Goal: Information Seeking & Learning: Learn about a topic

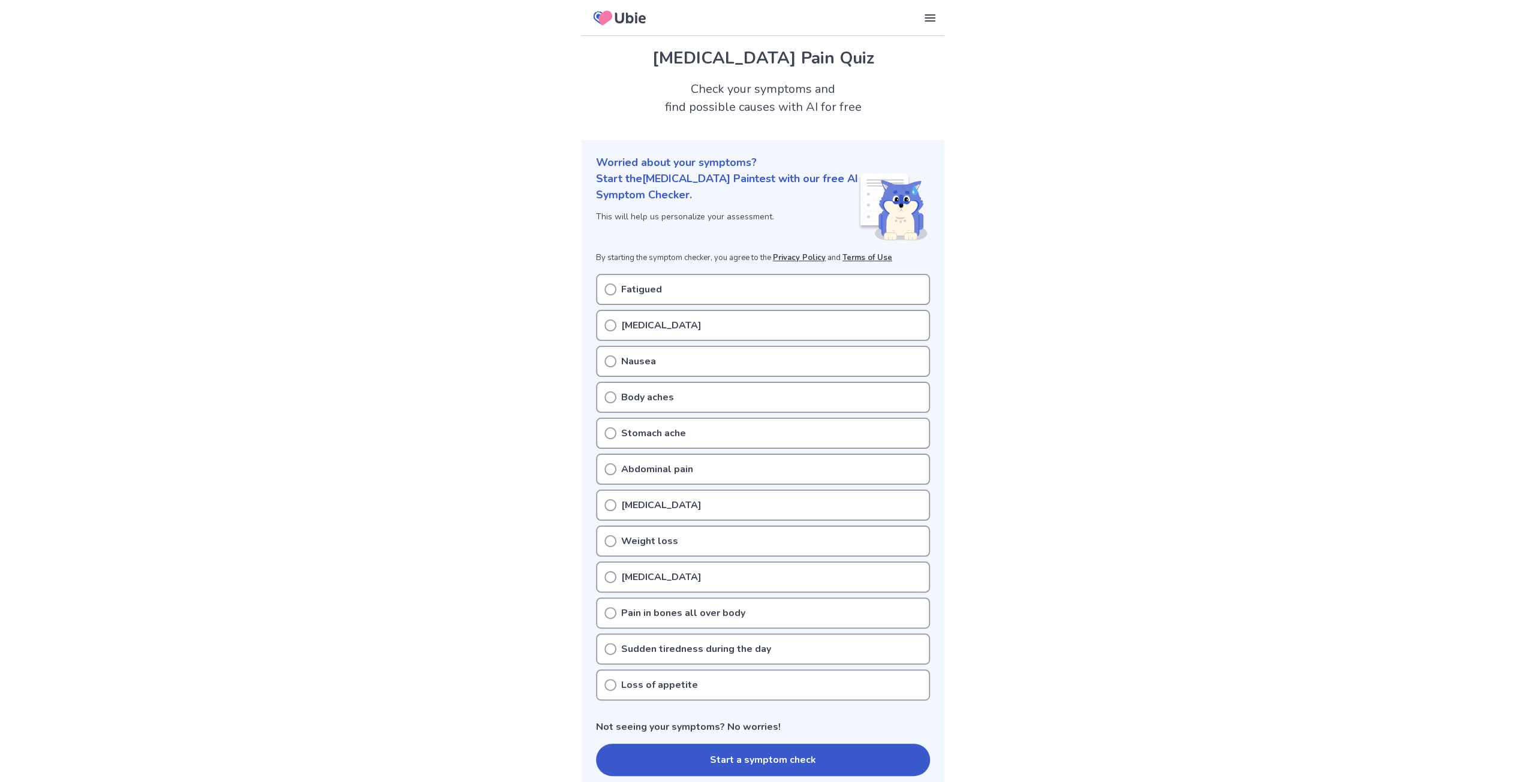
click at [645, 435] on p "Stomach ache" at bounding box center [653, 433] width 65 height 14
click at [613, 435] on icon at bounding box center [610, 433] width 12 height 12
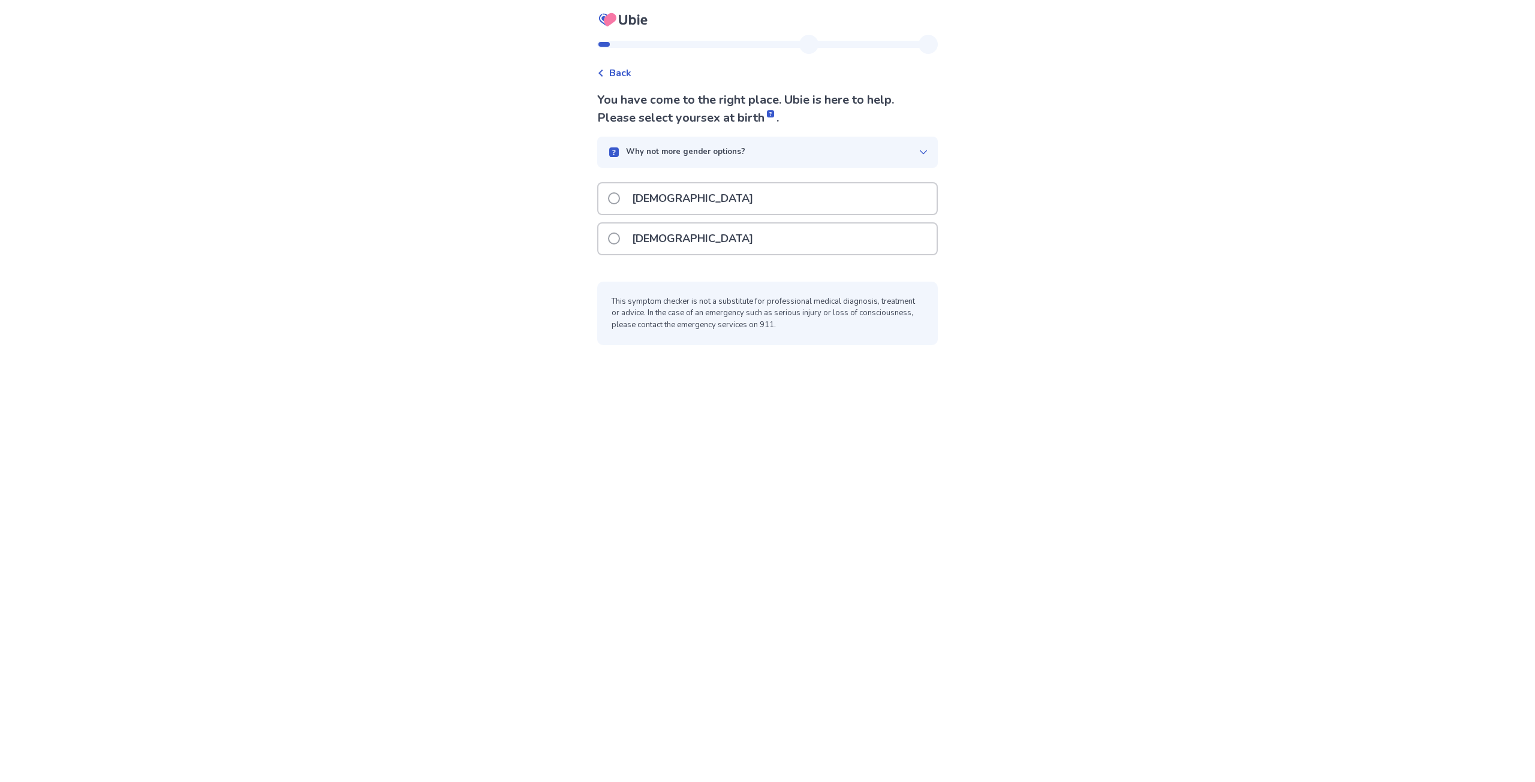
click at [660, 196] on p "Male" at bounding box center [693, 198] width 136 height 31
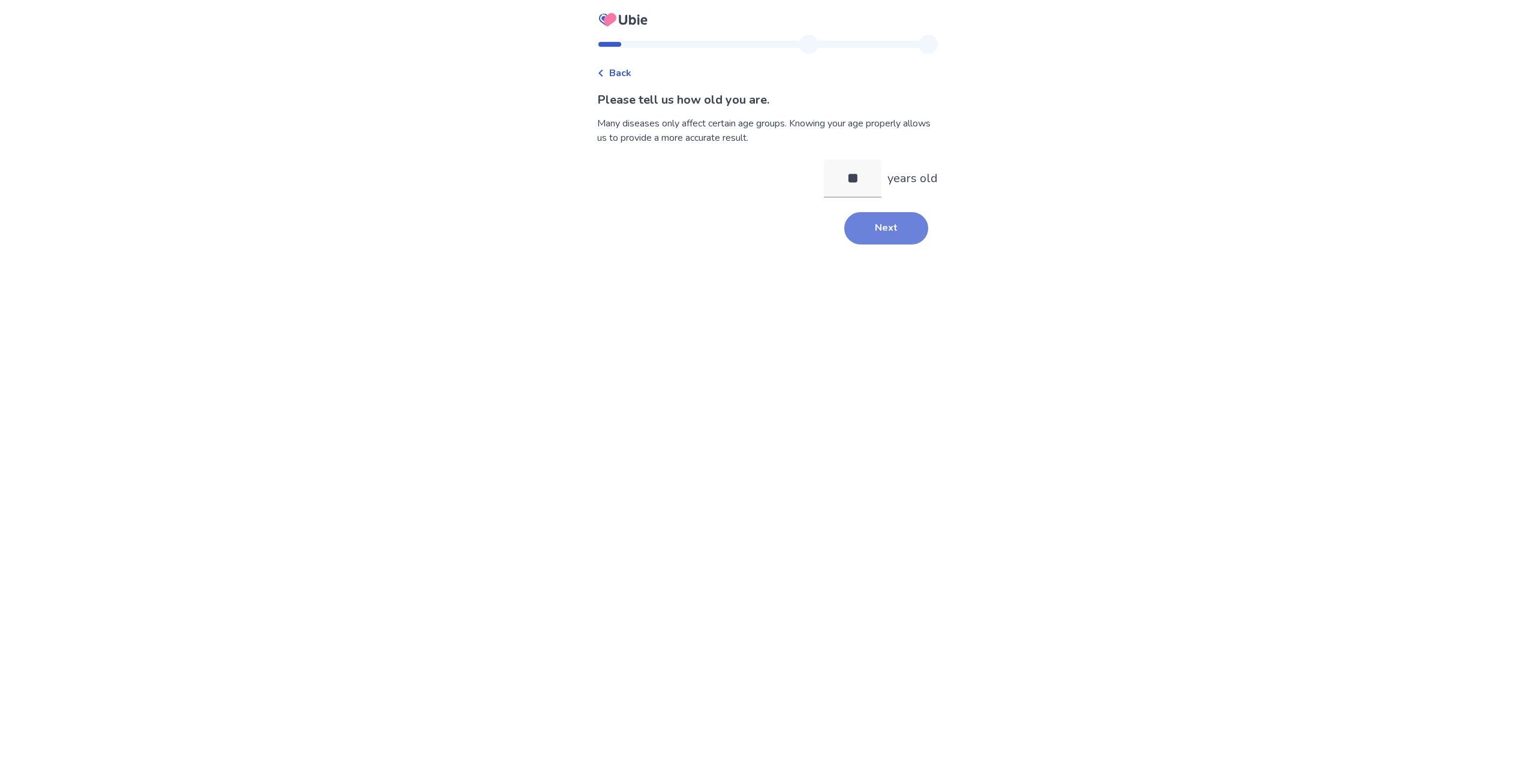
type input "**"
click at [865, 228] on button "Next" at bounding box center [886, 228] width 84 height 32
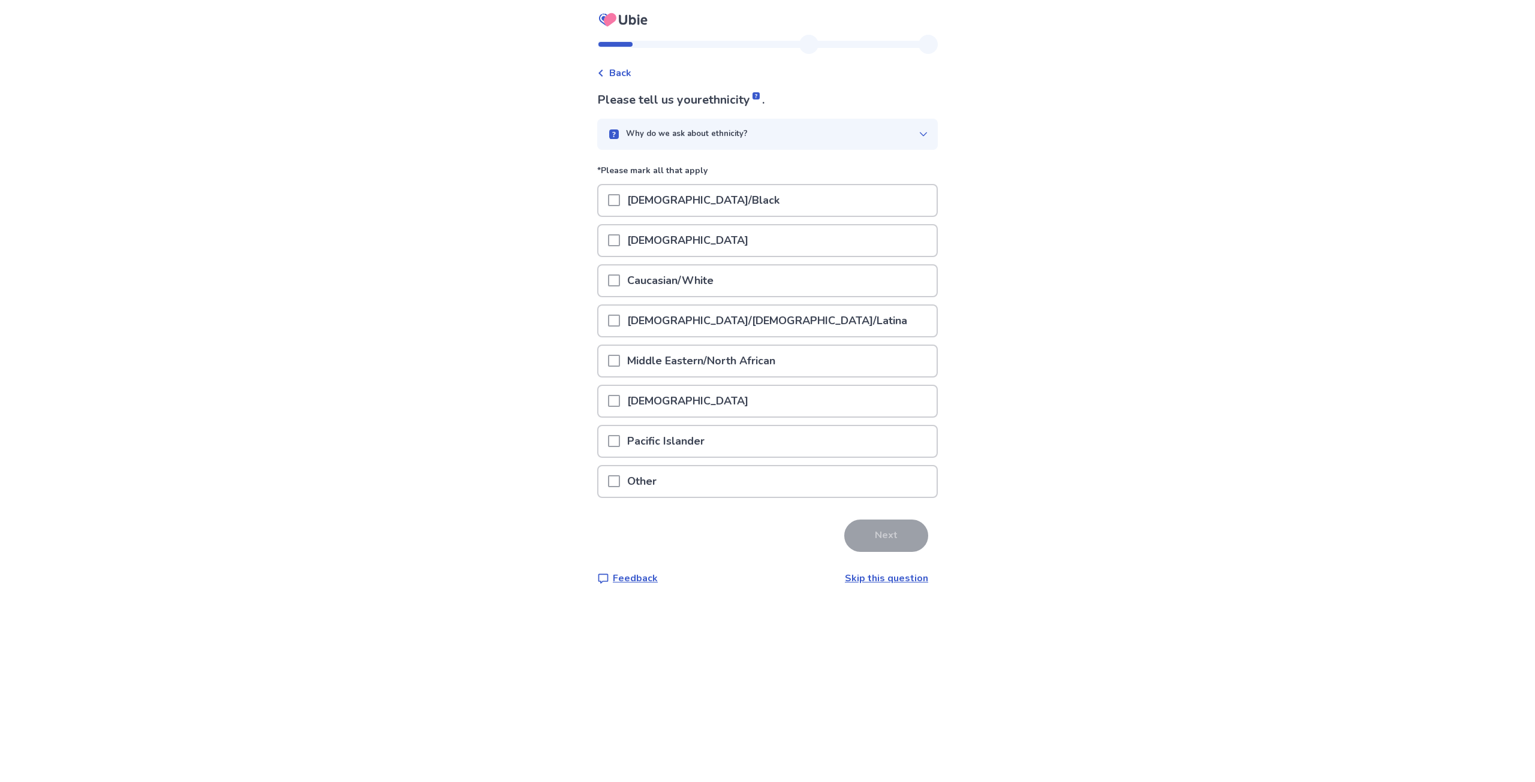
click at [613, 282] on div "Caucasian/White" at bounding box center [767, 281] width 338 height 31
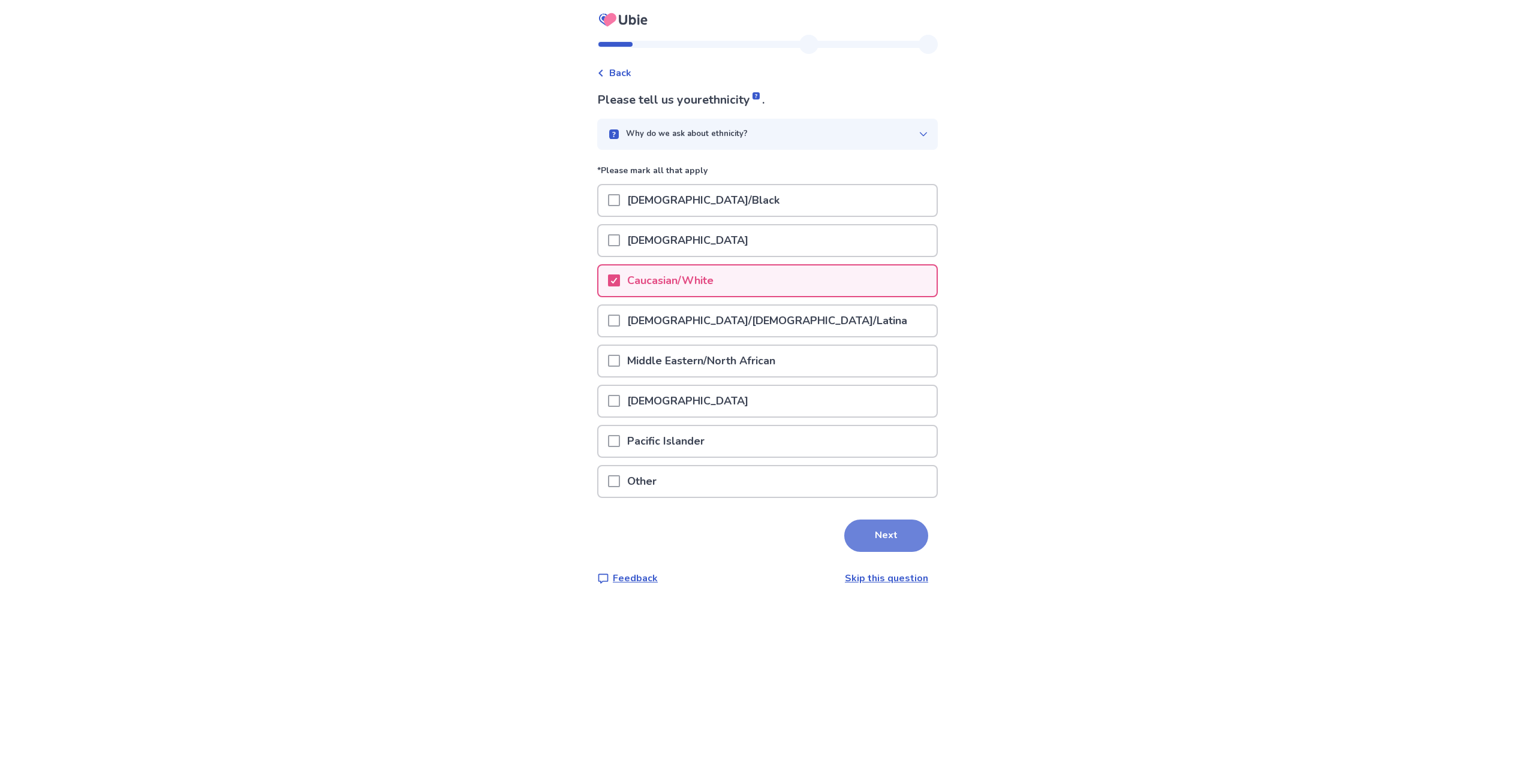
click at [888, 536] on button "Next" at bounding box center [886, 536] width 84 height 32
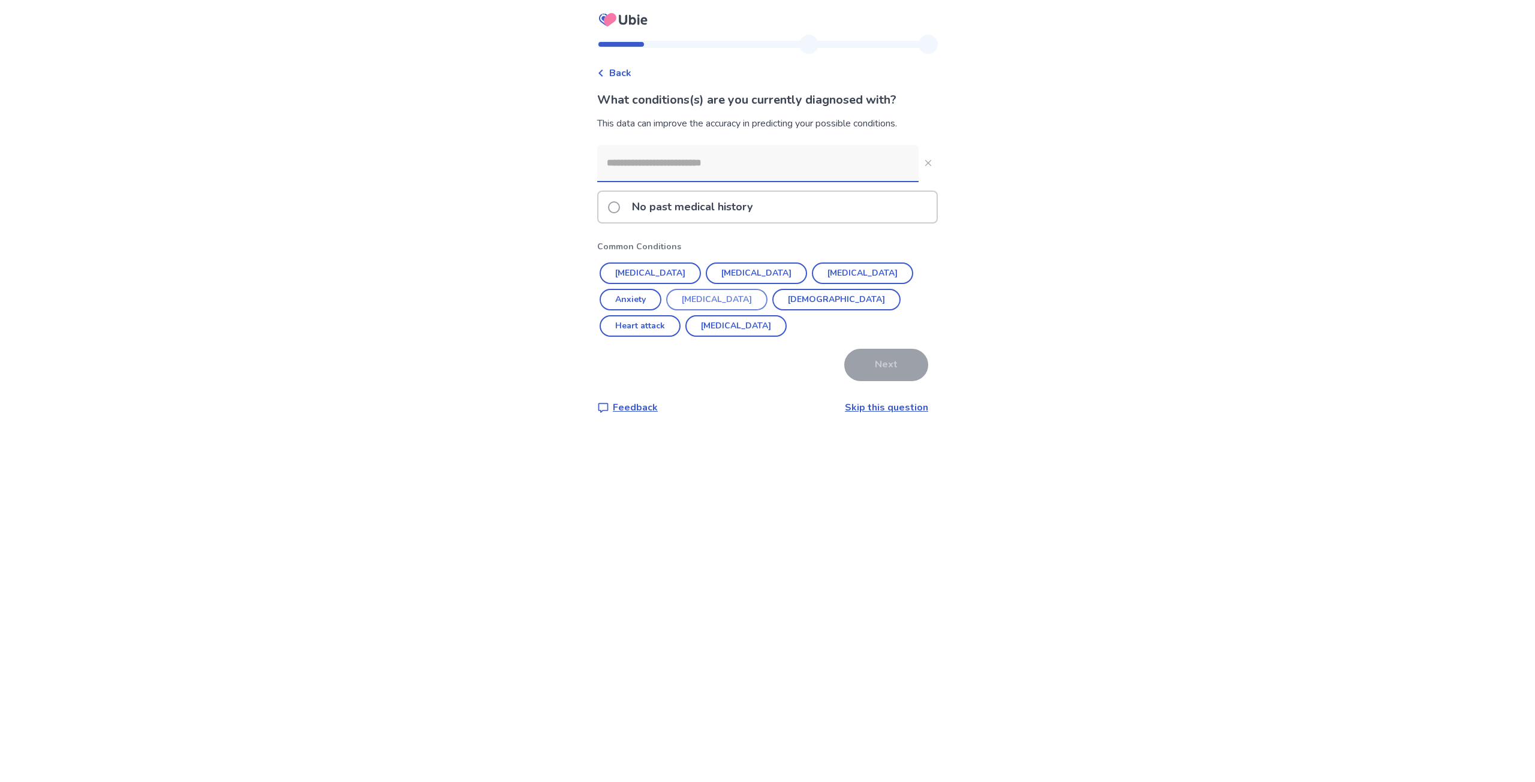
click at [666, 303] on button "High cholesterol" at bounding box center [716, 300] width 101 height 22
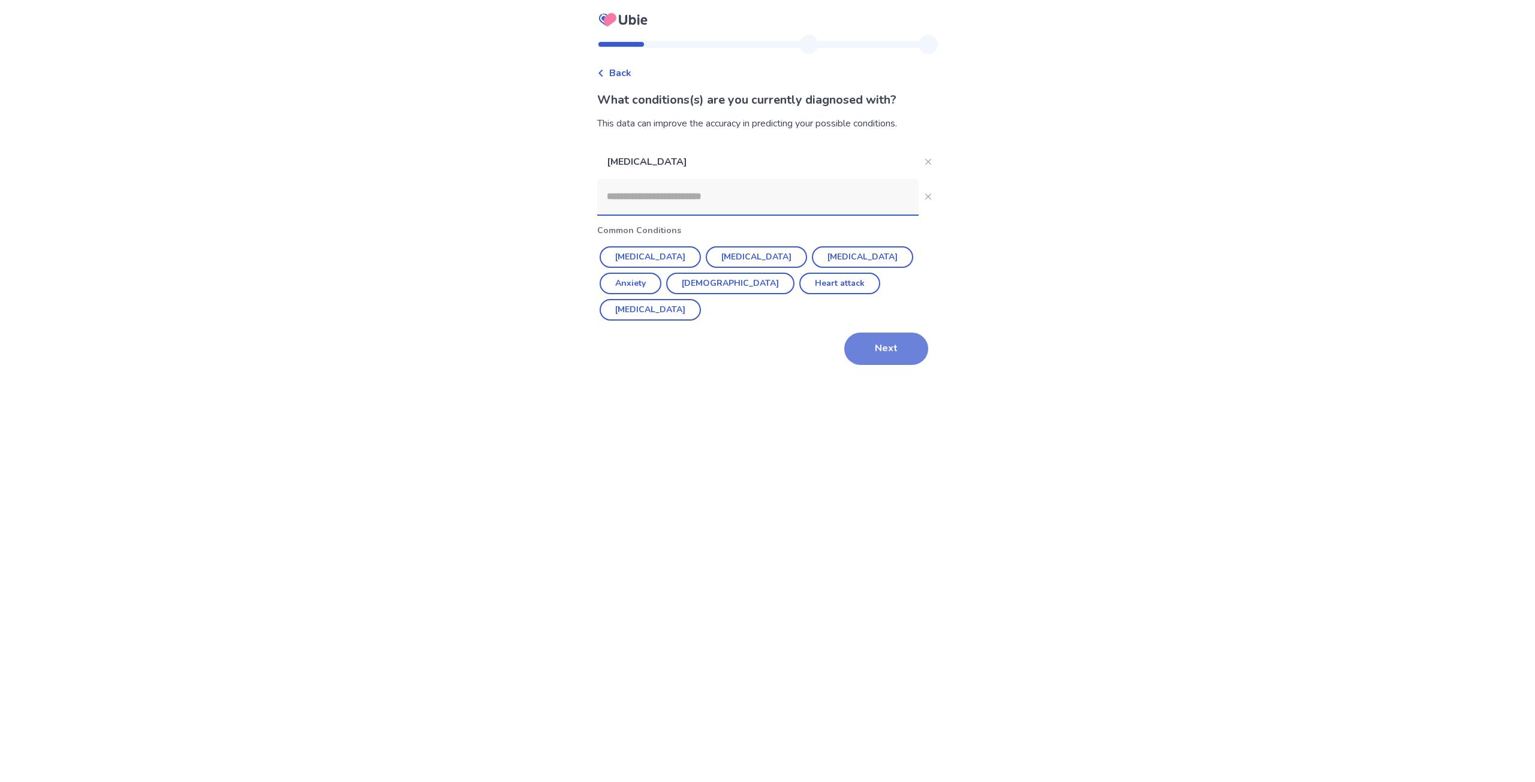
click at [887, 333] on button "Next" at bounding box center [886, 349] width 84 height 32
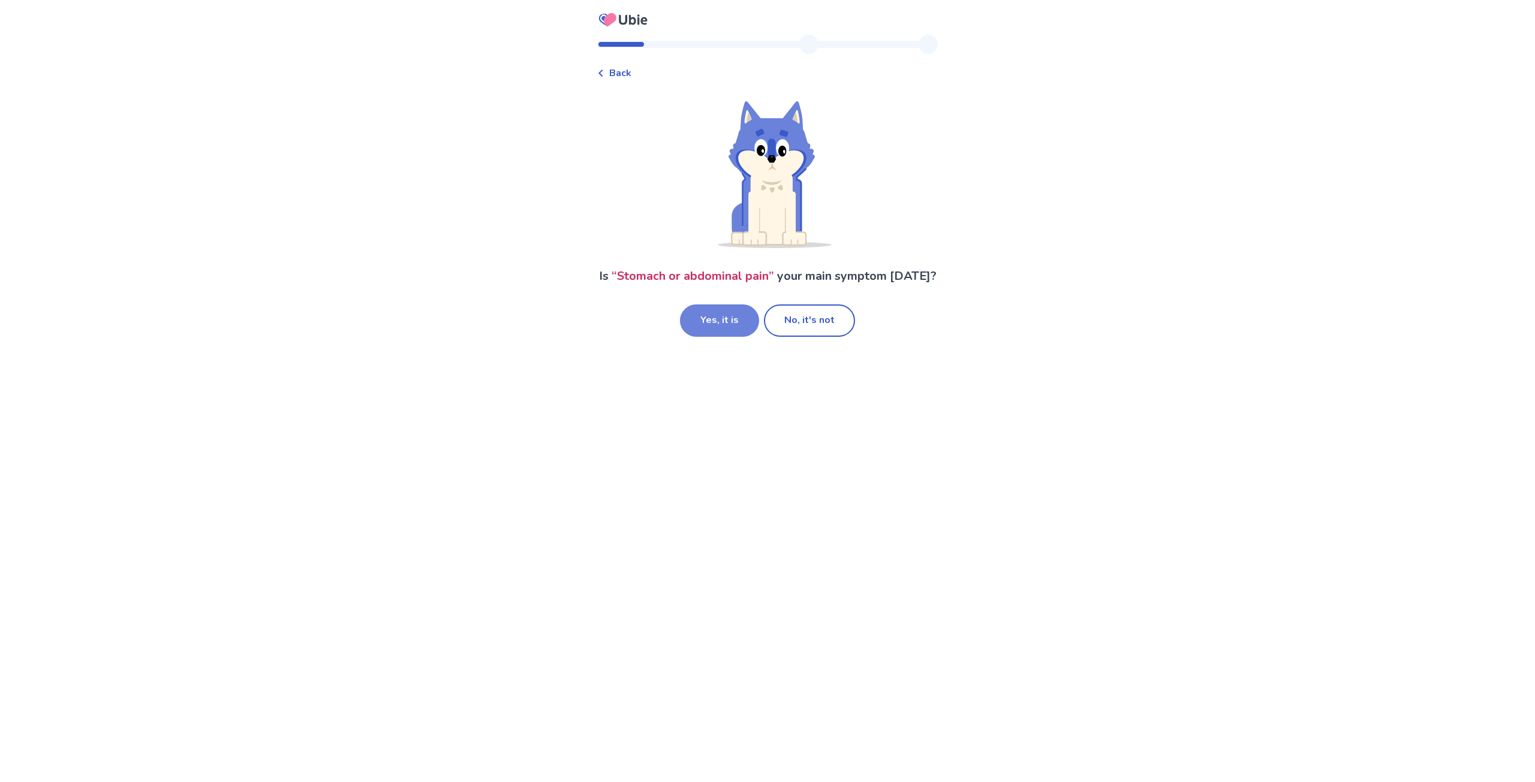
click at [728, 335] on button "Yes, it is" at bounding box center [719, 321] width 79 height 32
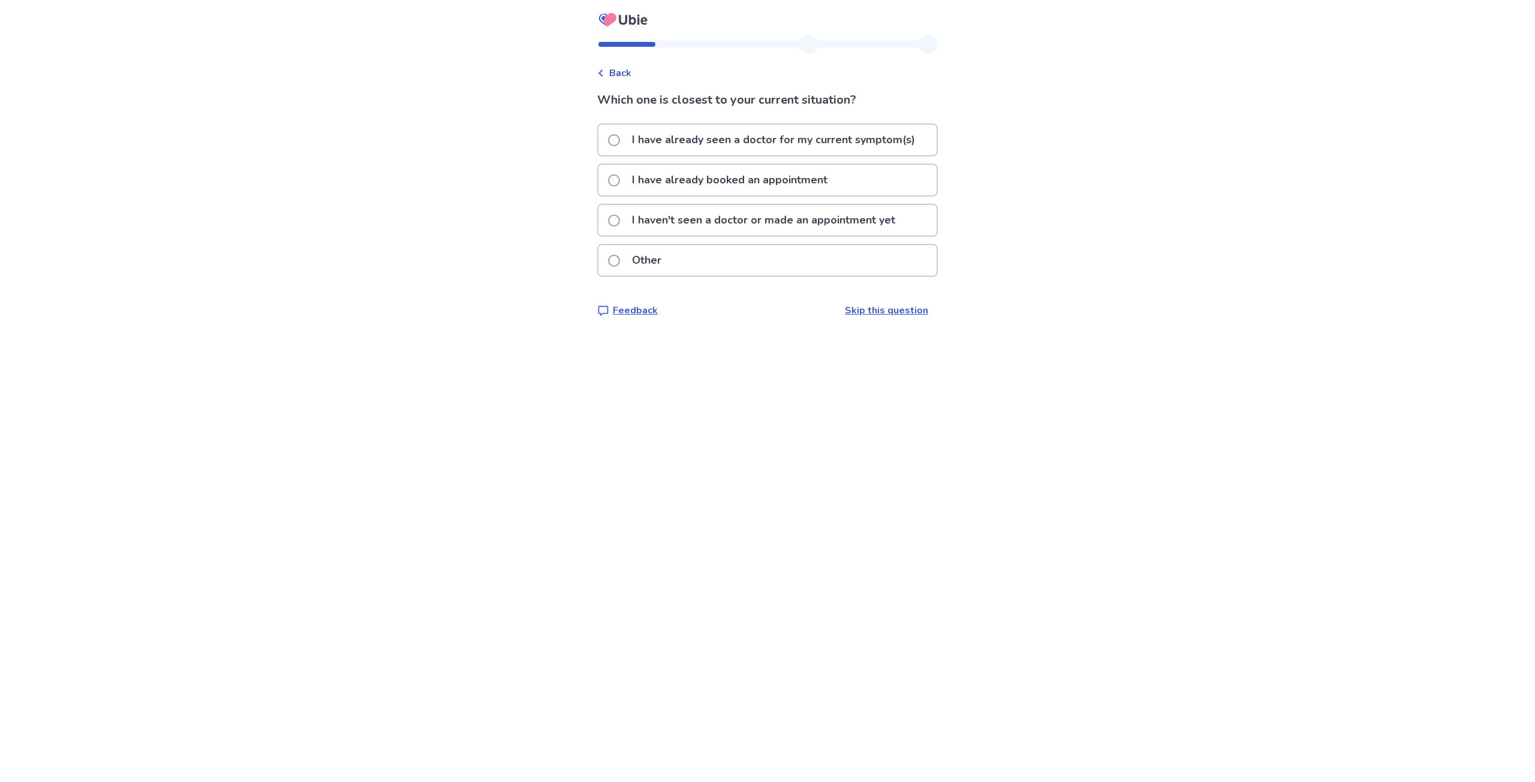
click at [650, 253] on p "Other" at bounding box center [647, 260] width 44 height 31
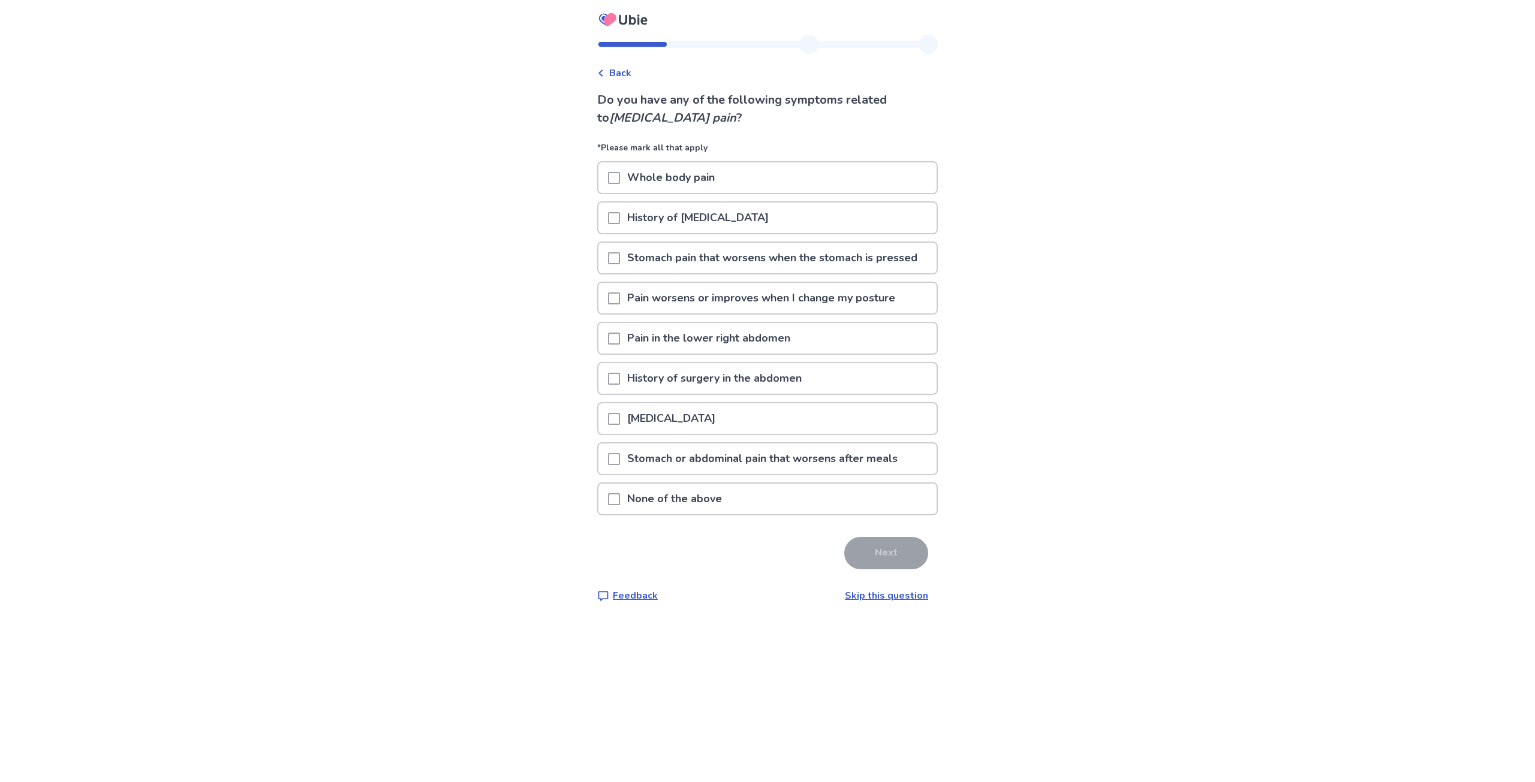
click at [618, 383] on span at bounding box center [614, 379] width 12 height 12
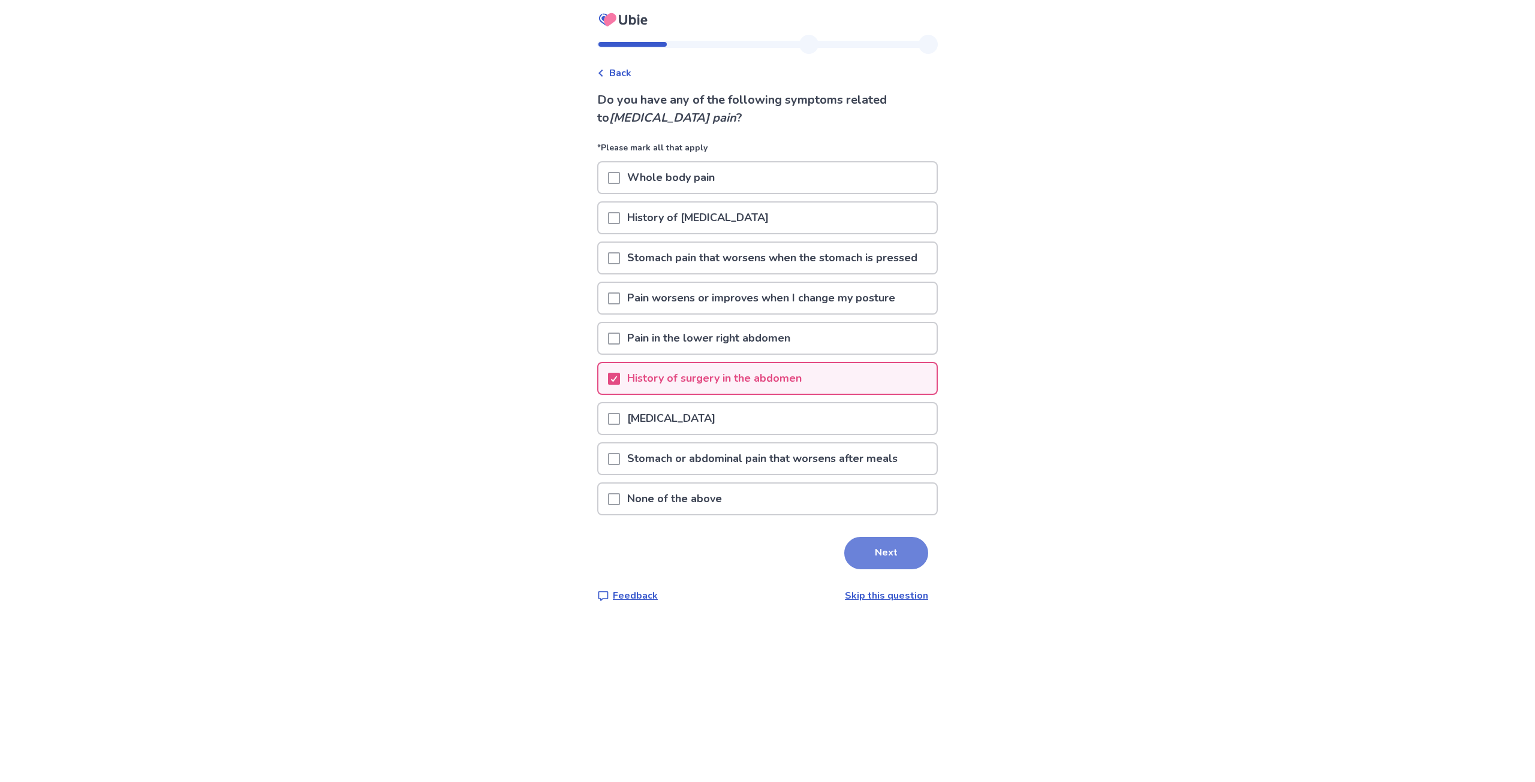
click at [878, 557] on button "Next" at bounding box center [886, 553] width 84 height 32
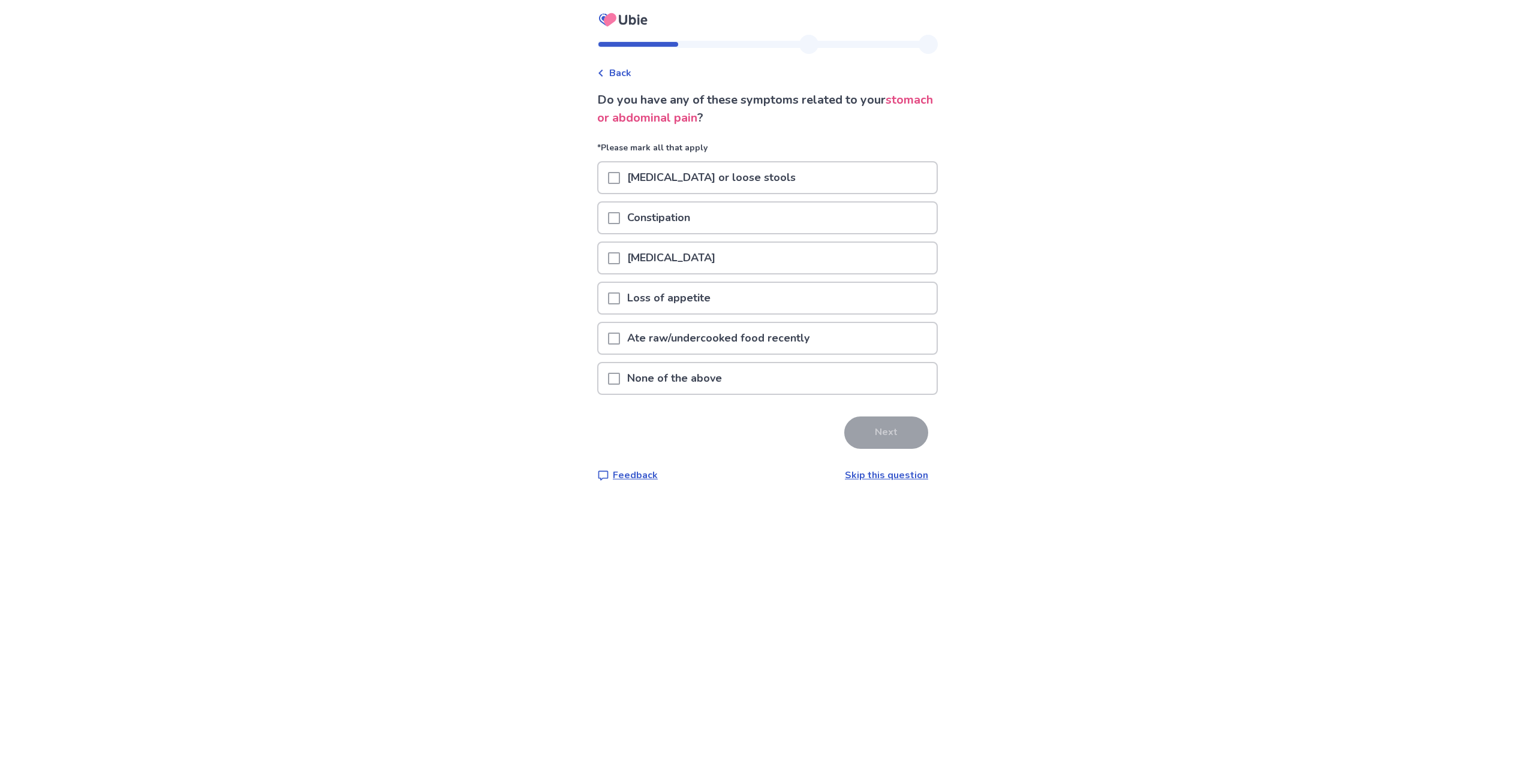
click at [620, 177] on span at bounding box center [614, 178] width 12 height 12
click at [846, 435] on button "Next" at bounding box center [886, 433] width 84 height 32
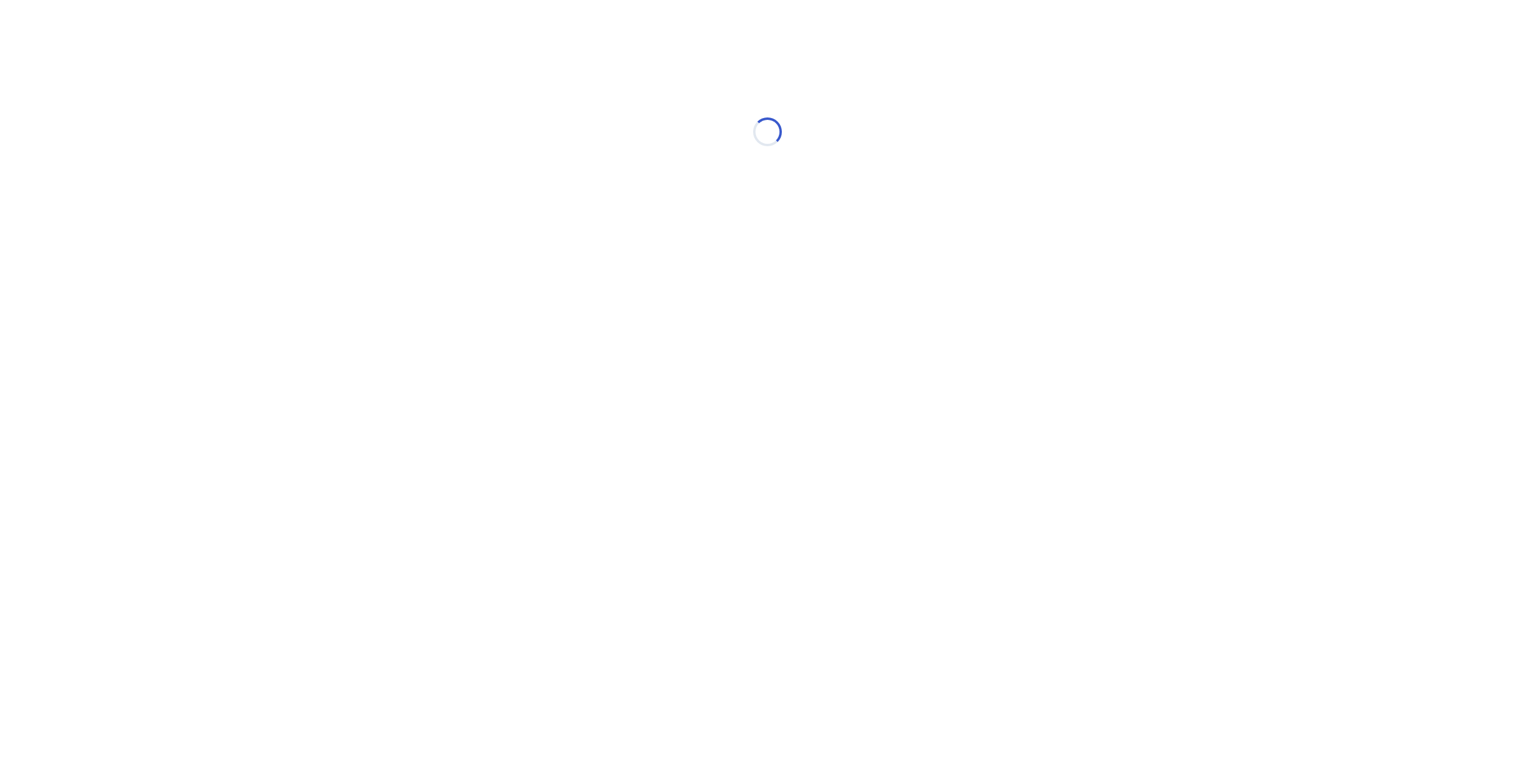
select select "*"
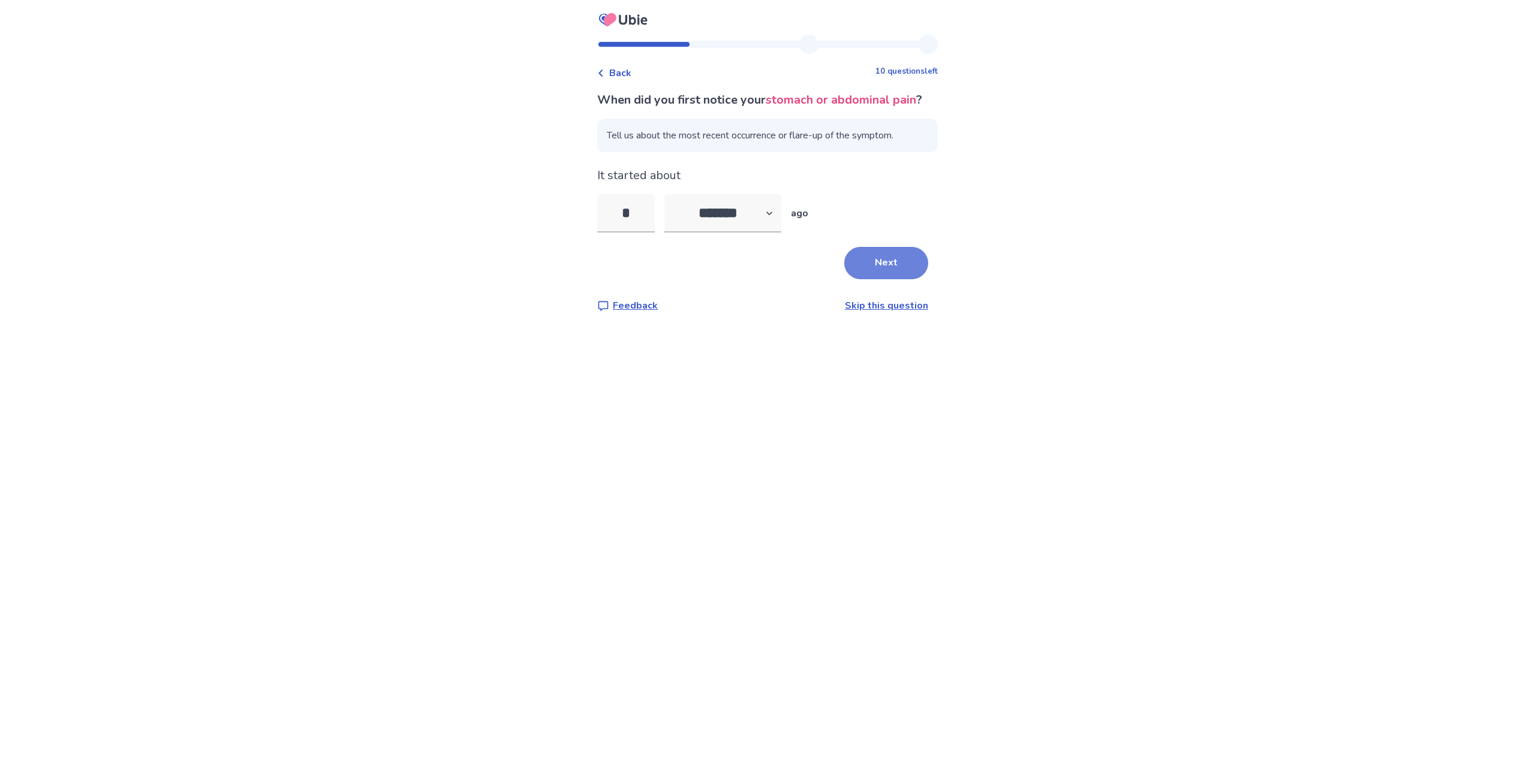
type input "*"
click at [863, 279] on button "Next" at bounding box center [886, 263] width 84 height 32
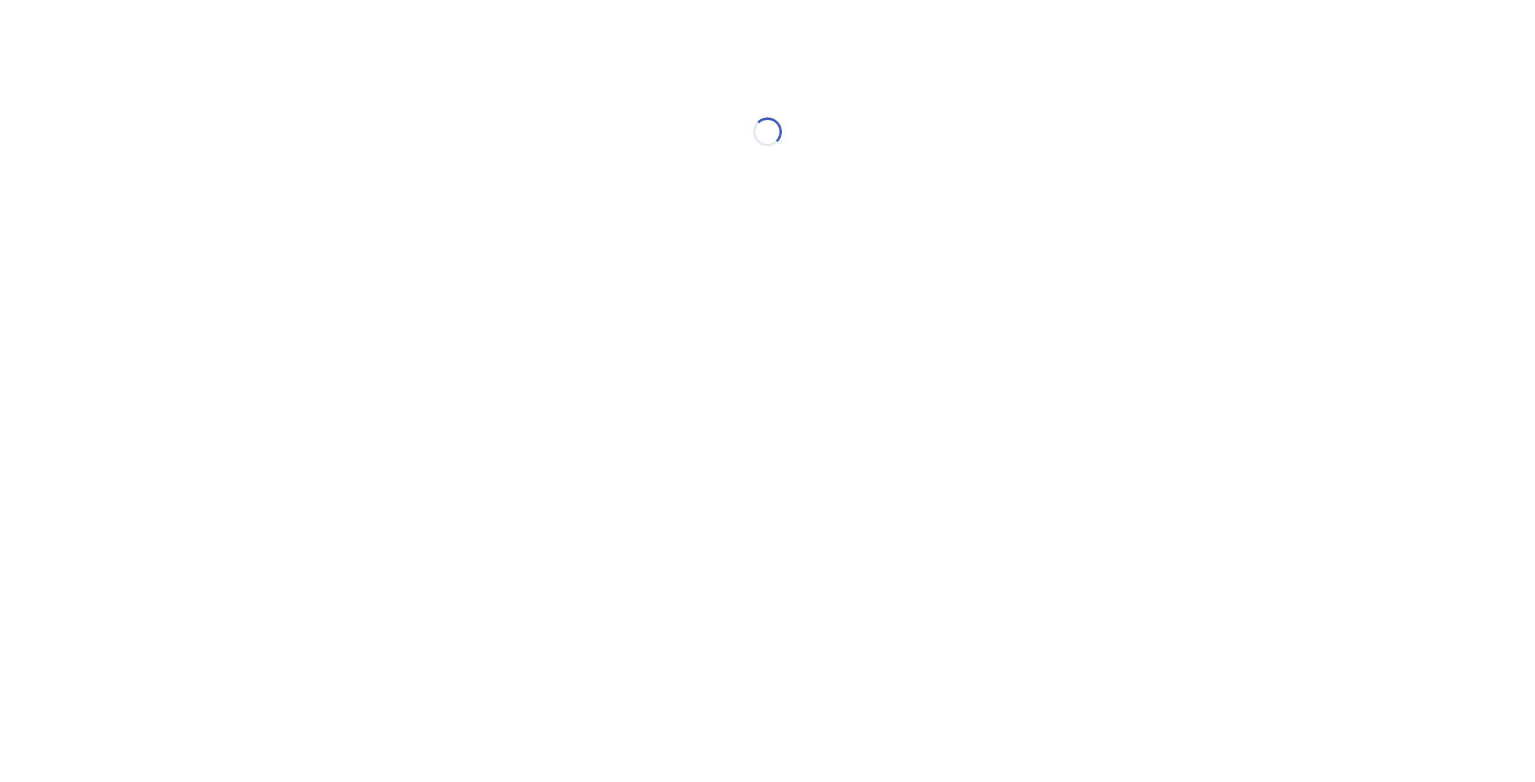
select select "*"
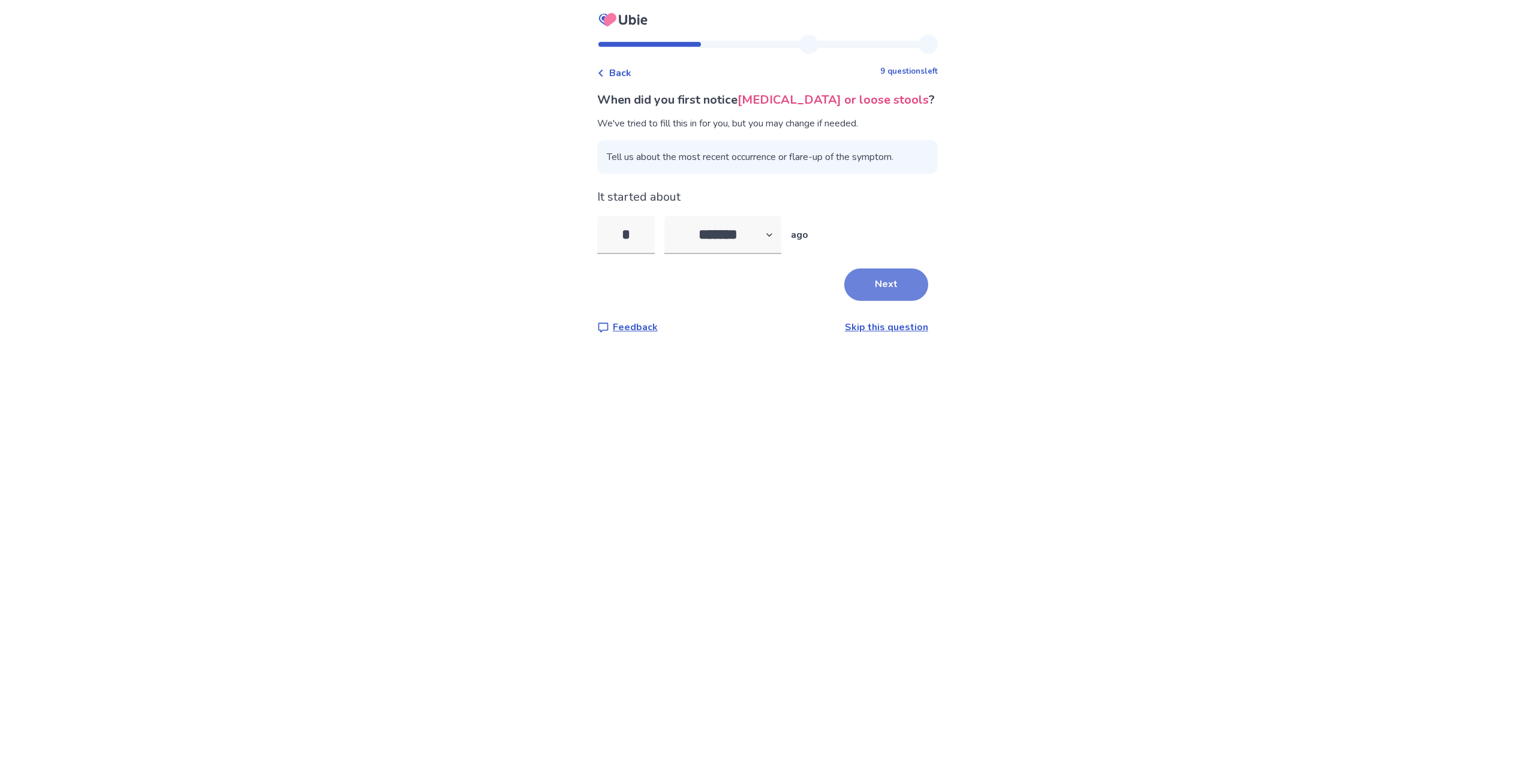
click at [884, 287] on button "Next" at bounding box center [886, 285] width 84 height 32
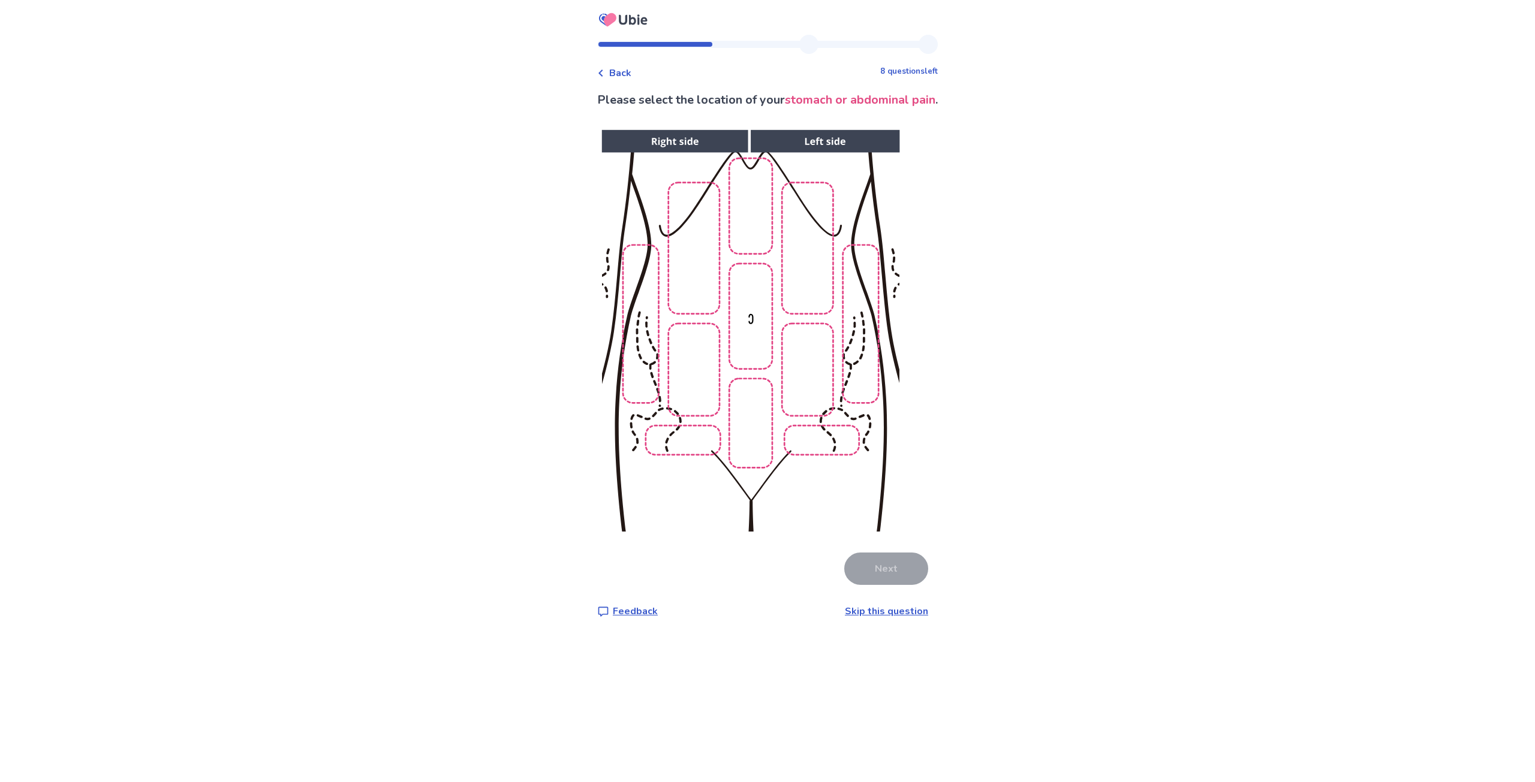
click at [746, 212] on img at bounding box center [750, 331] width 613 height 415
click at [703, 245] on img at bounding box center [750, 331] width 613 height 415
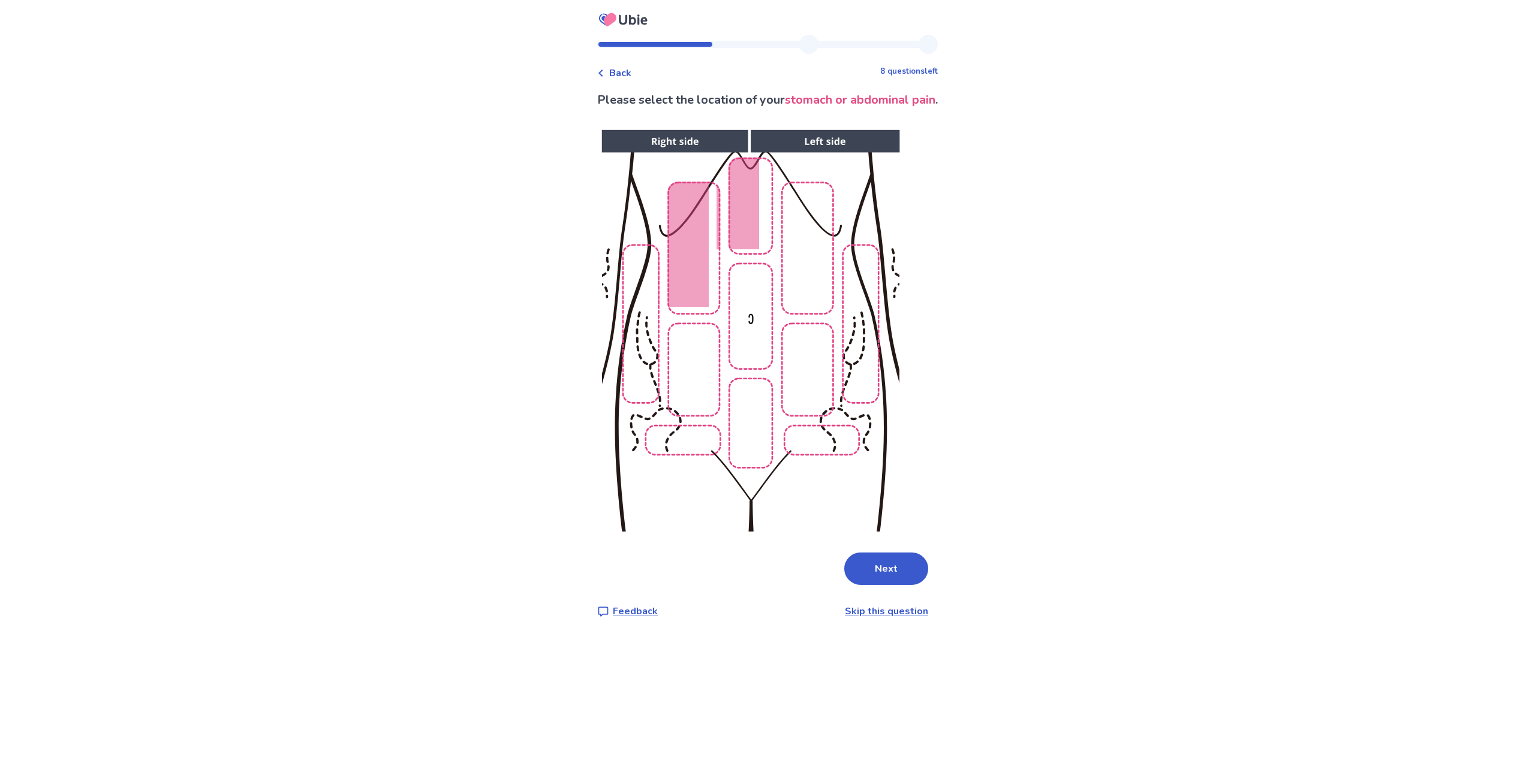
click at [755, 393] on img at bounding box center [750, 331] width 613 height 415
click at [754, 395] on img at bounding box center [750, 331] width 613 height 415
click at [751, 360] on img at bounding box center [750, 331] width 613 height 415
click at [872, 559] on button "Next" at bounding box center [886, 569] width 84 height 32
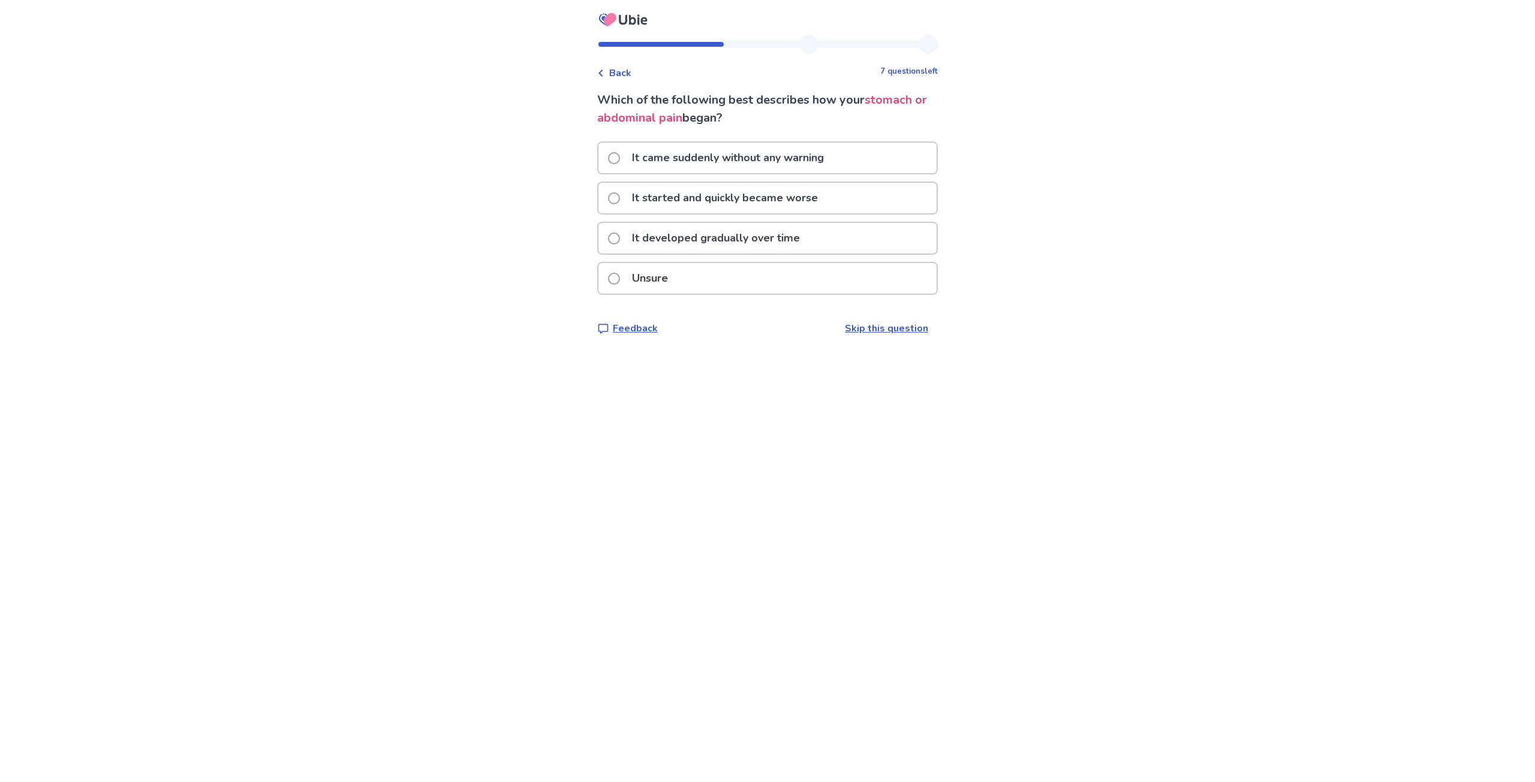
click at [676, 238] on p "It developed gradually over time" at bounding box center [716, 238] width 182 height 31
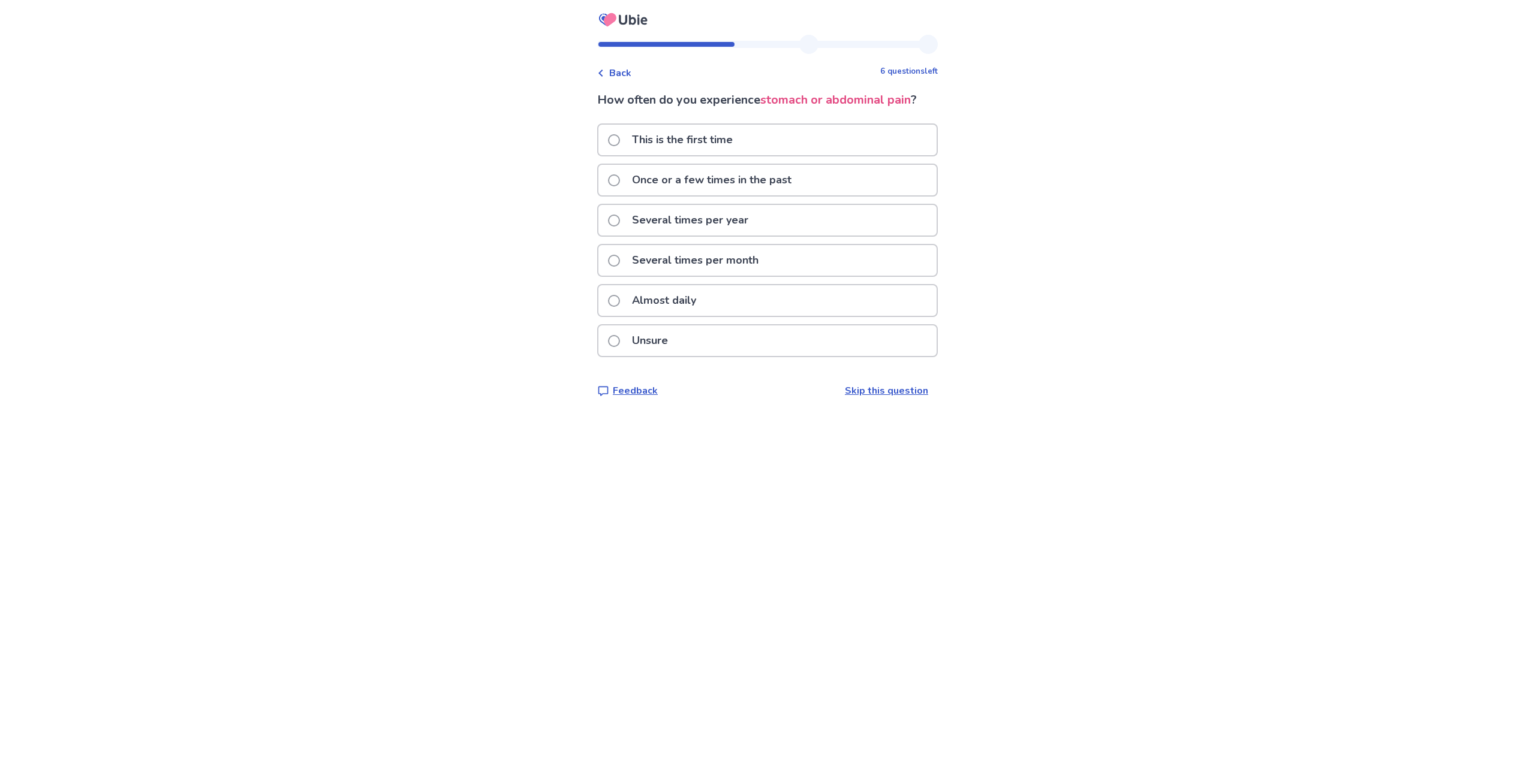
click at [637, 258] on p "Several times per month" at bounding box center [695, 260] width 141 height 31
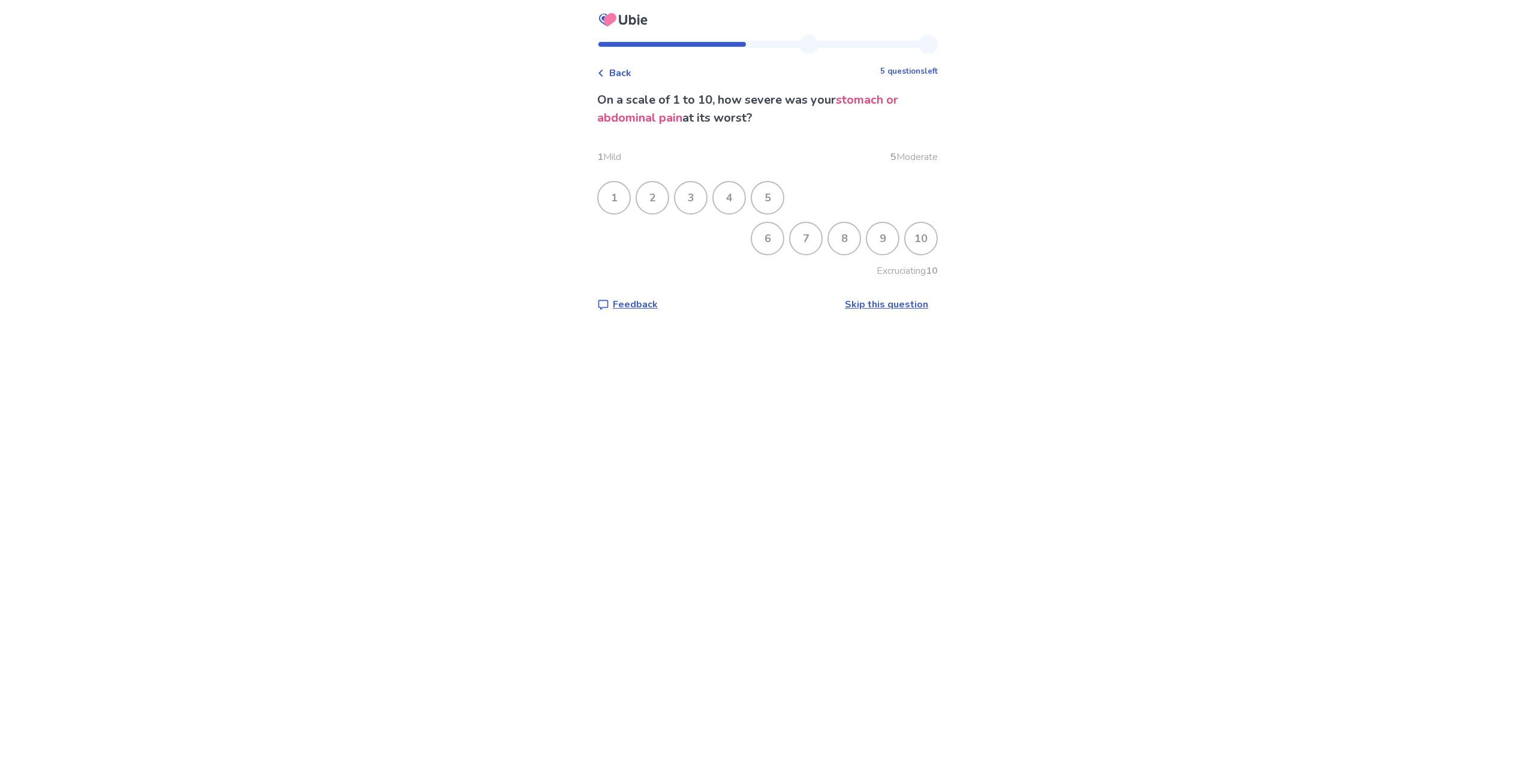
click at [734, 202] on div "4" at bounding box center [728, 197] width 31 height 31
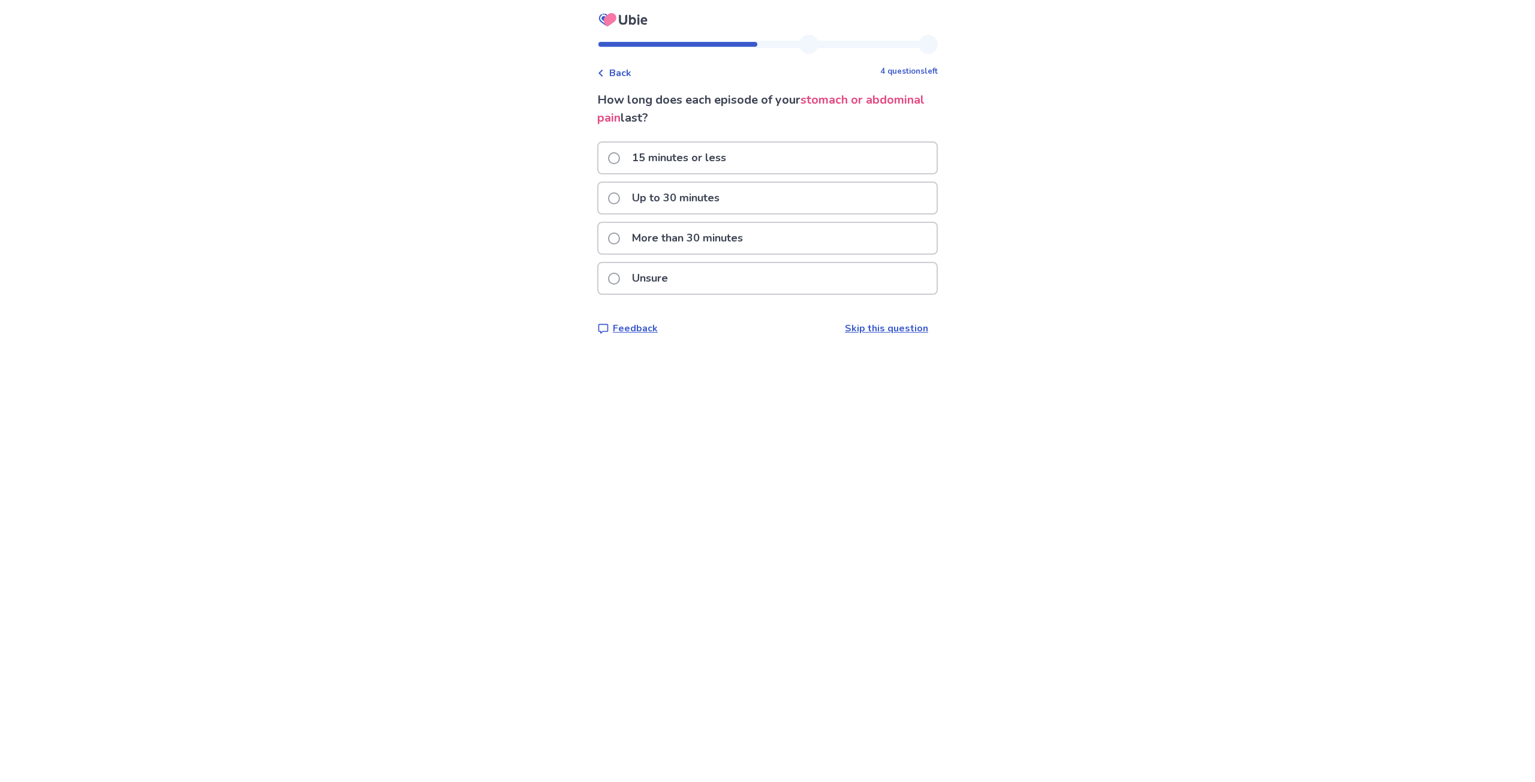
click at [692, 197] on p "Up to 30 minutes" at bounding box center [676, 198] width 102 height 31
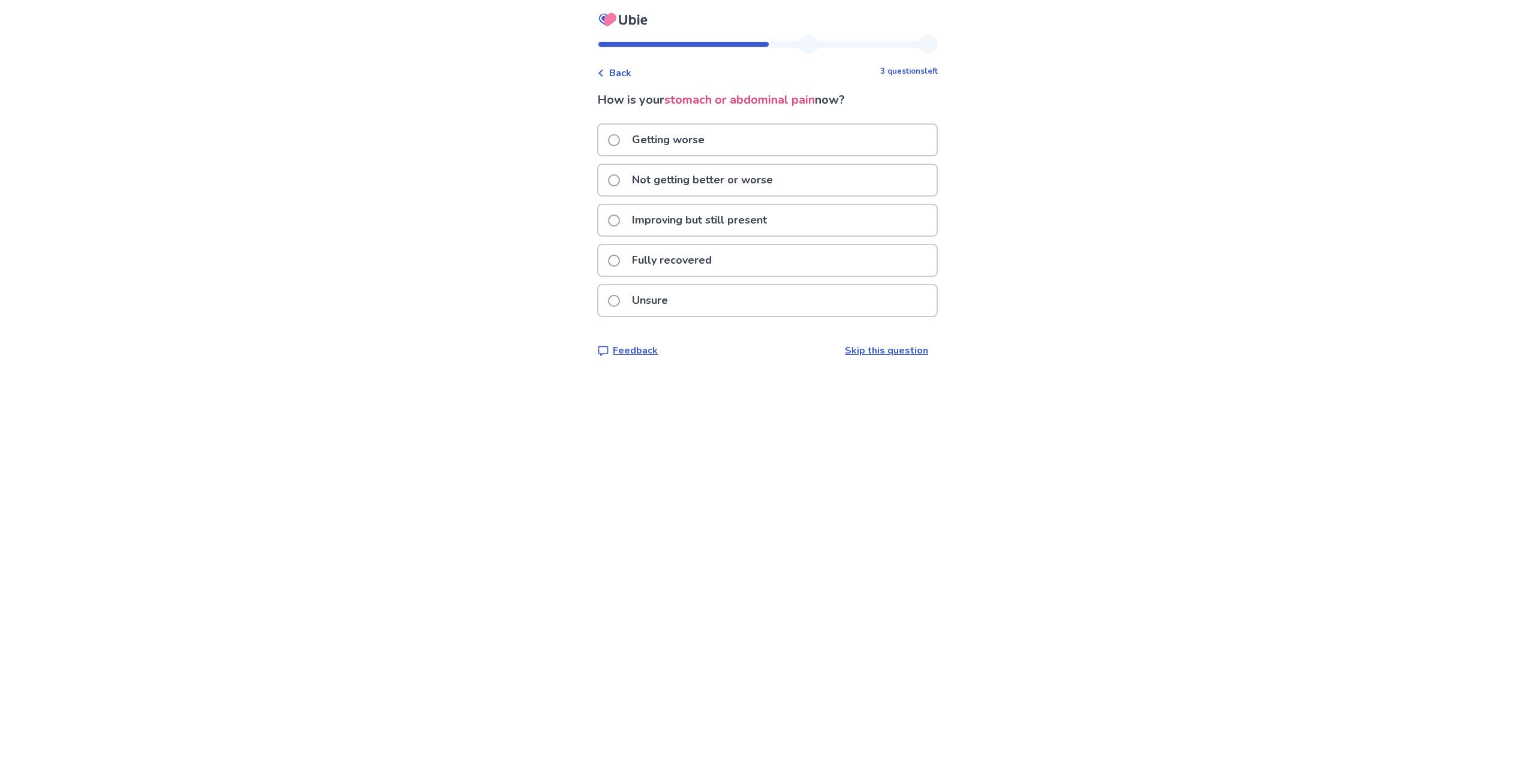
click at [674, 222] on p "Improving but still present" at bounding box center [699, 220] width 149 height 31
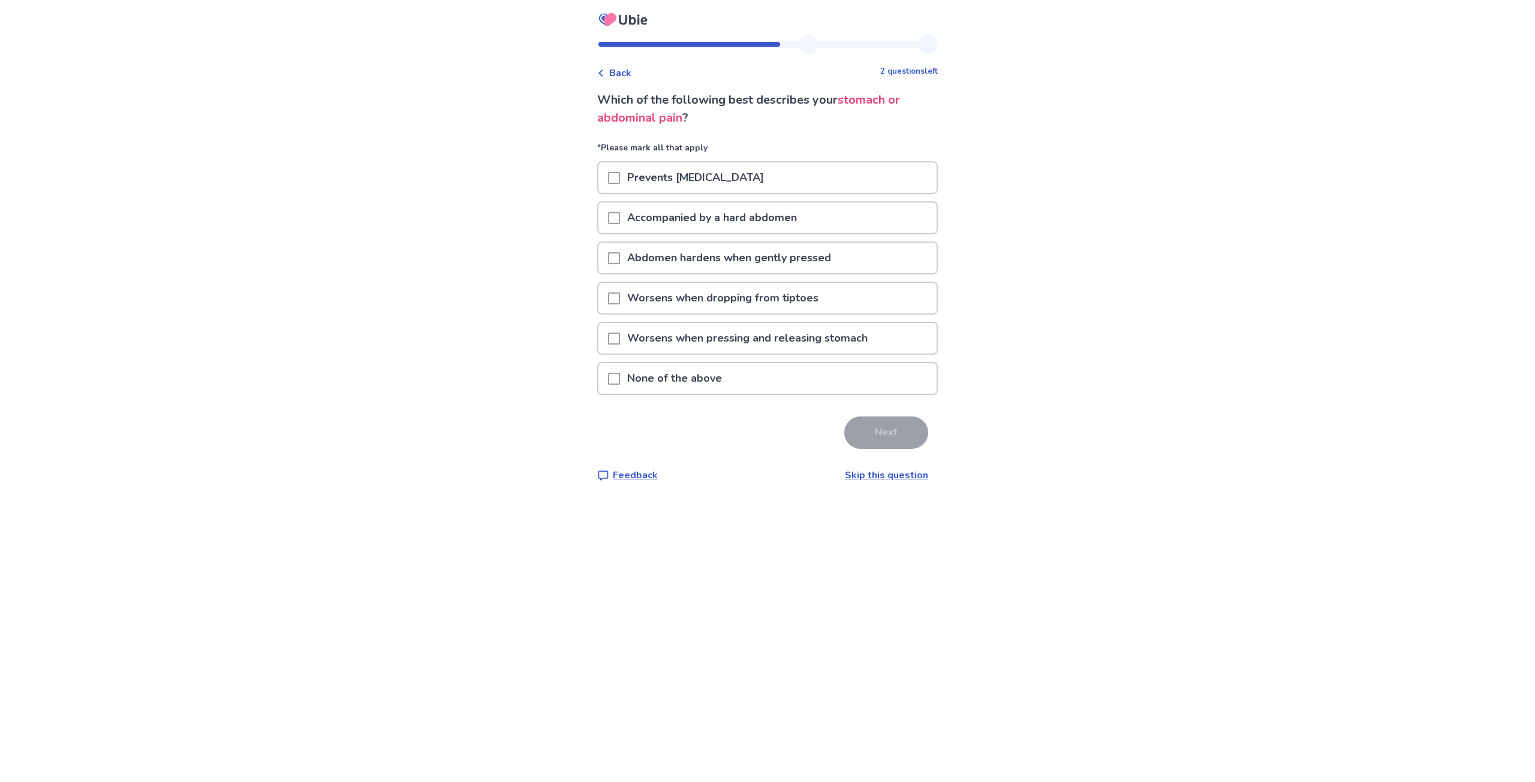
click at [703, 381] on p "None of the above" at bounding box center [674, 378] width 109 height 31
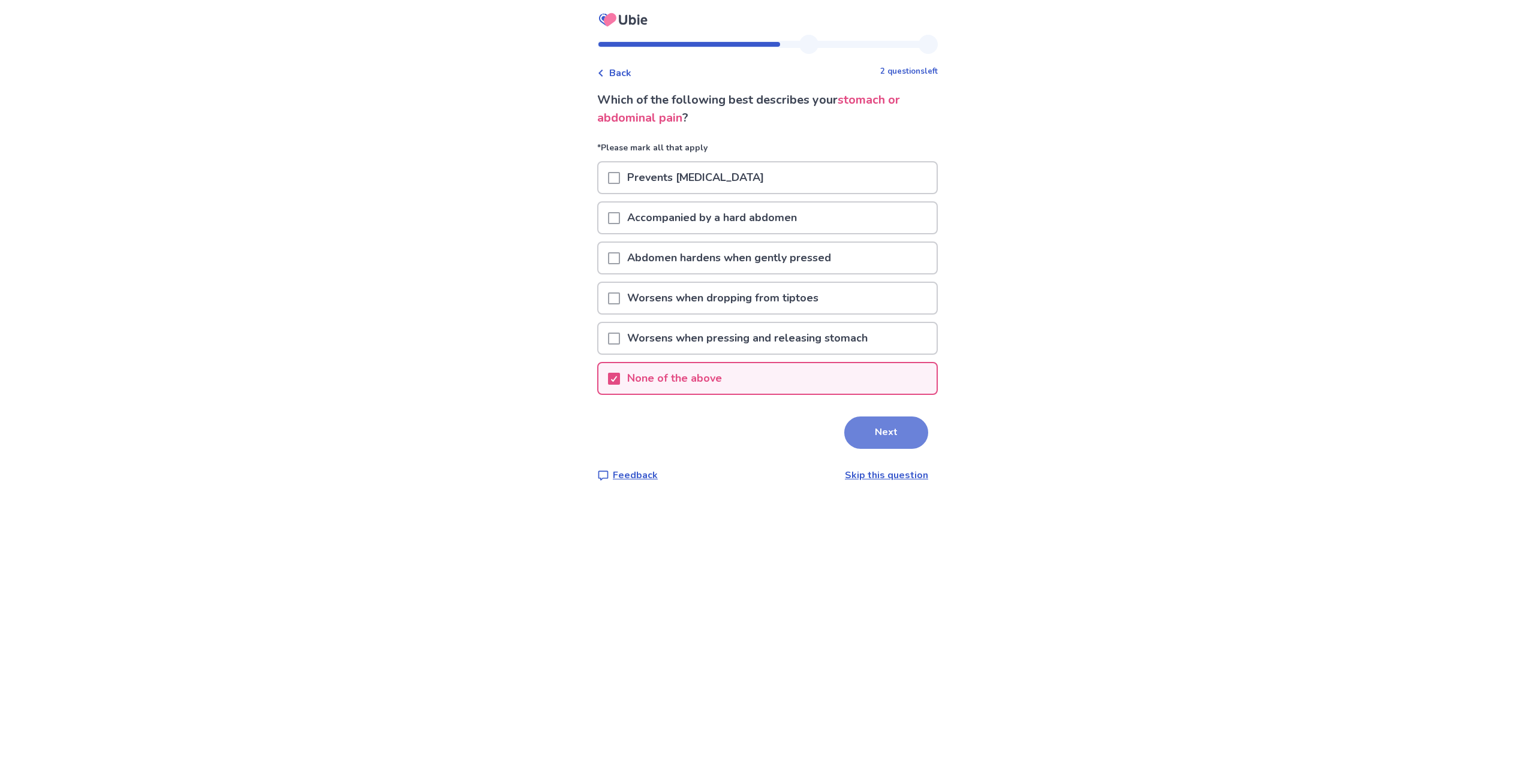
click at [867, 436] on button "Next" at bounding box center [886, 433] width 84 height 32
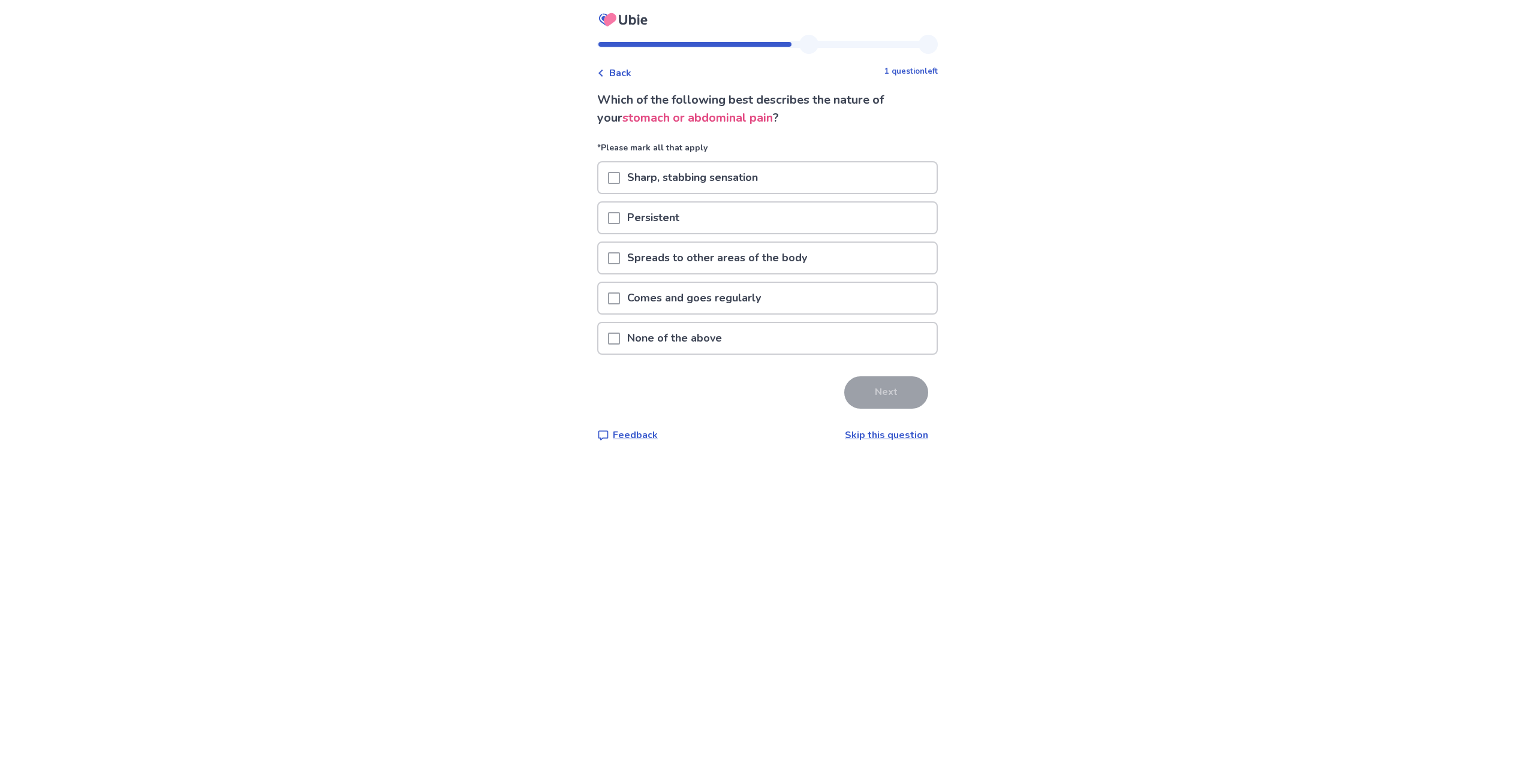
click at [698, 179] on p "Sharp, stabbing sensation" at bounding box center [692, 177] width 145 height 31
click at [884, 399] on button "Next" at bounding box center [886, 393] width 84 height 32
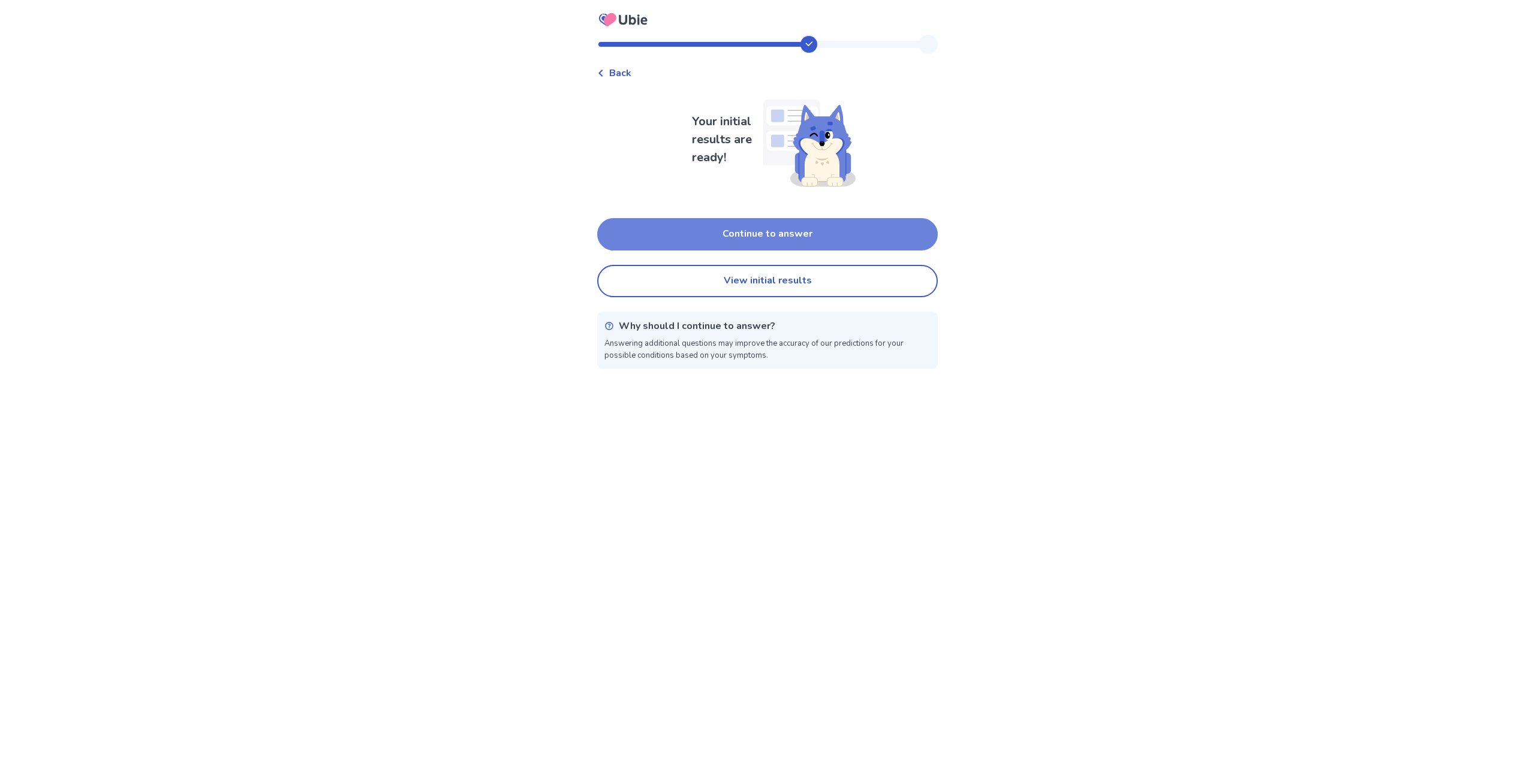
click at [709, 226] on button "Continue to answer" at bounding box center [767, 234] width 341 height 32
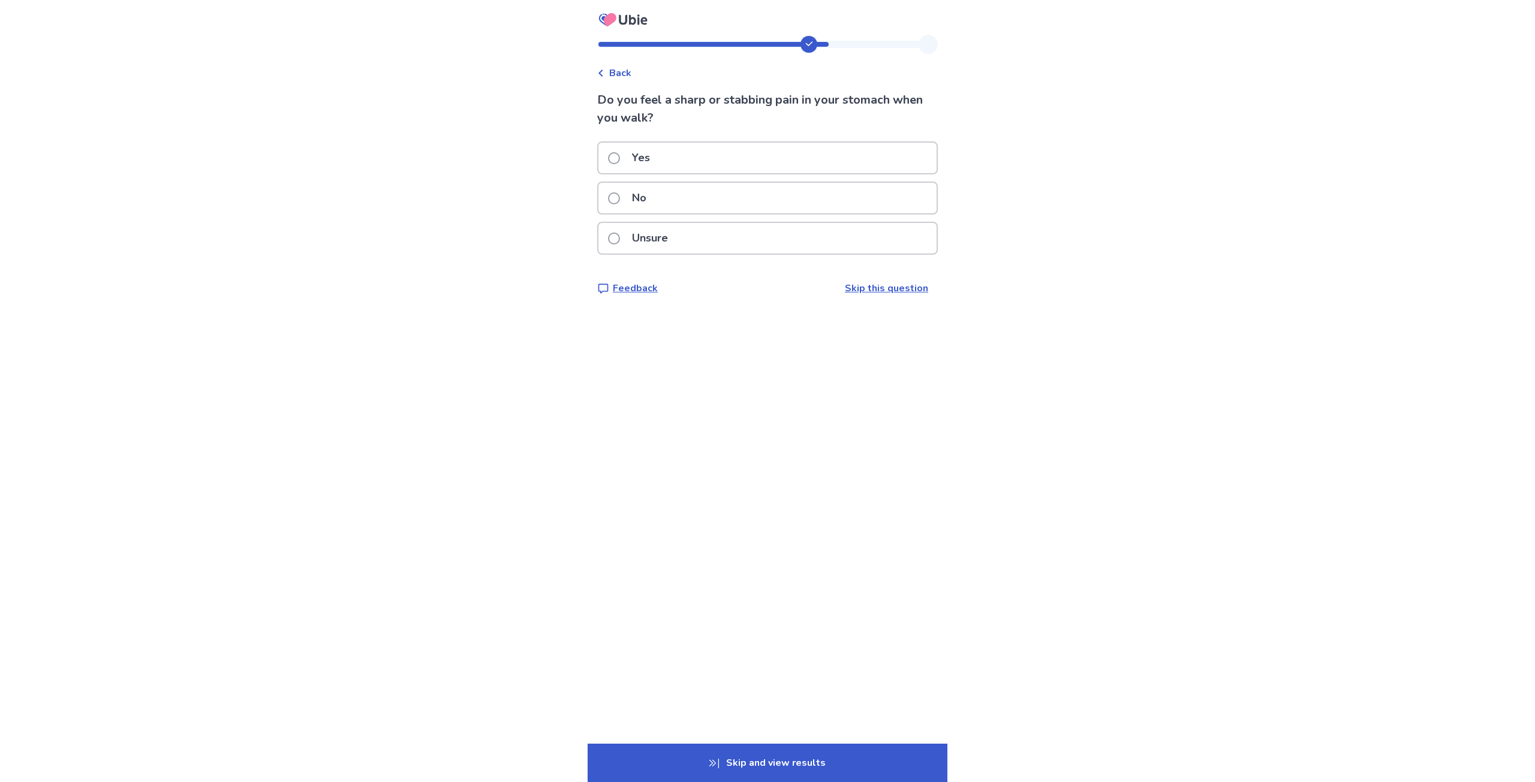
click at [703, 193] on div "No" at bounding box center [767, 198] width 338 height 31
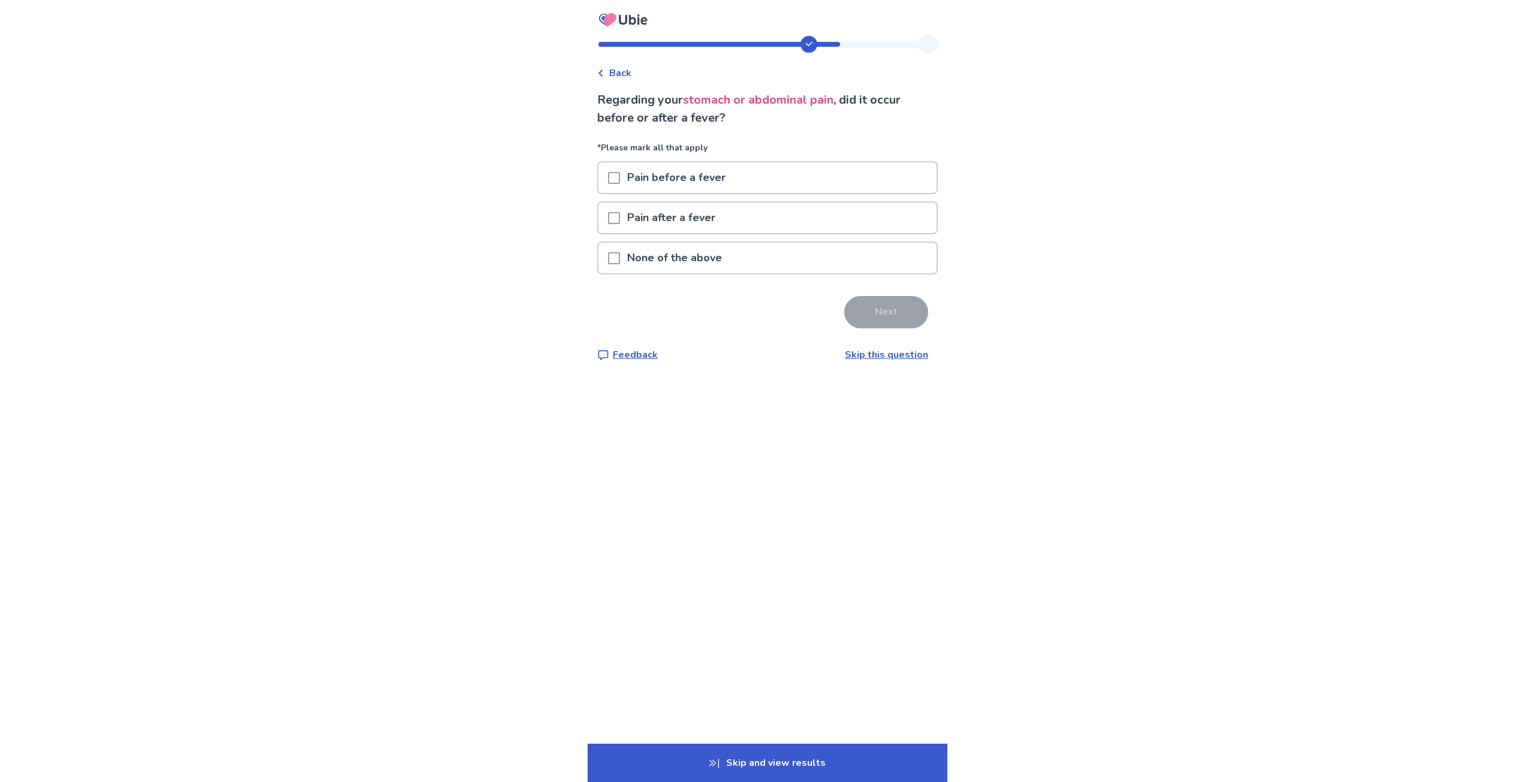
click at [718, 249] on p "None of the above" at bounding box center [674, 258] width 109 height 31
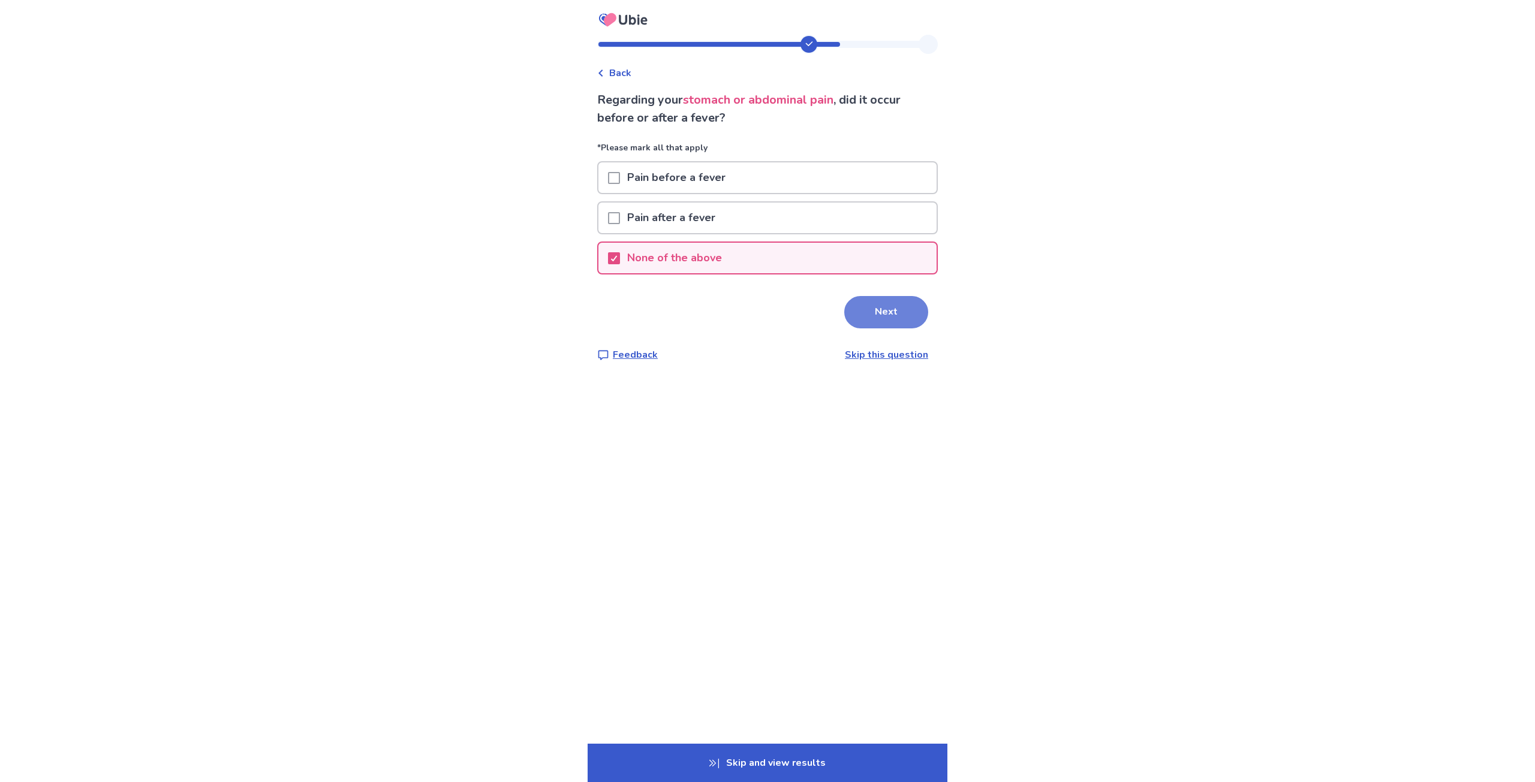
click at [881, 316] on button "Next" at bounding box center [886, 312] width 84 height 32
